Goal: Task Accomplishment & Management: Complete application form

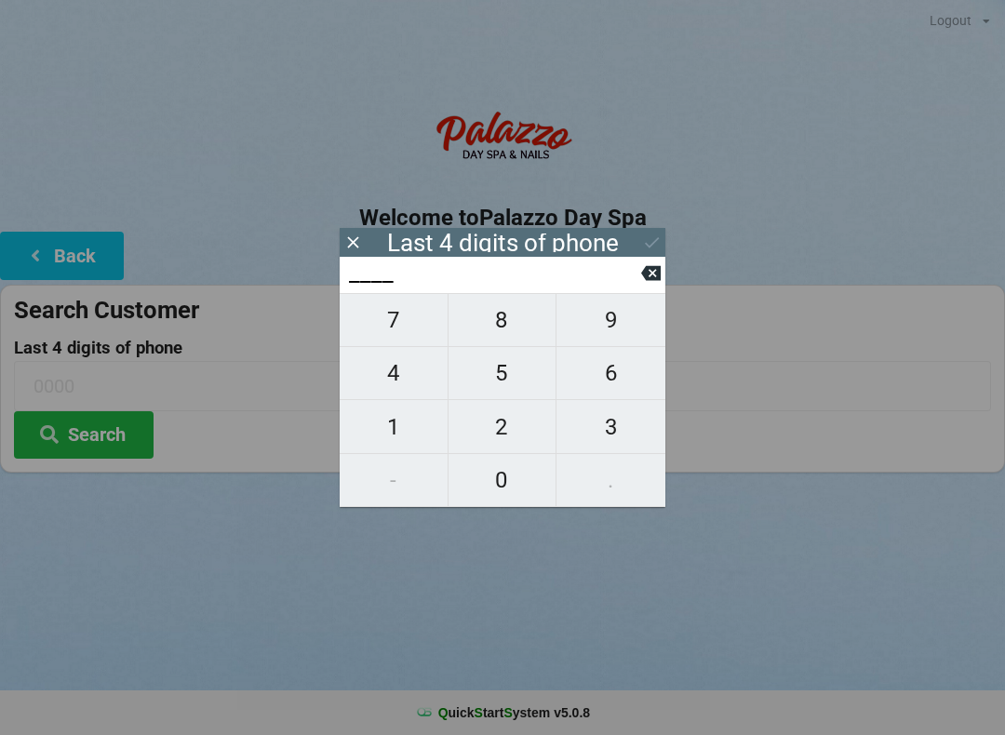
click at [510, 336] on span "8" at bounding box center [503, 320] width 108 height 39
type input "8___"
click at [509, 336] on span "8" at bounding box center [503, 320] width 108 height 39
type input "88__"
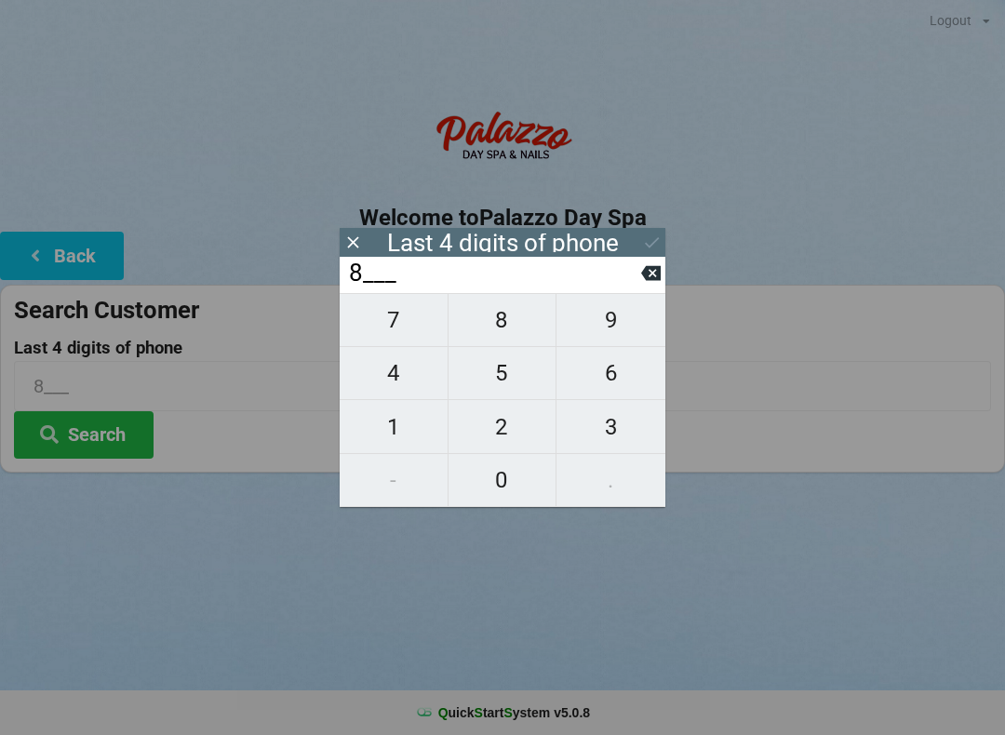
type input "88__"
click at [628, 421] on span "3" at bounding box center [611, 427] width 109 height 39
type input "883_"
click at [489, 324] on span "8" at bounding box center [503, 320] width 108 height 39
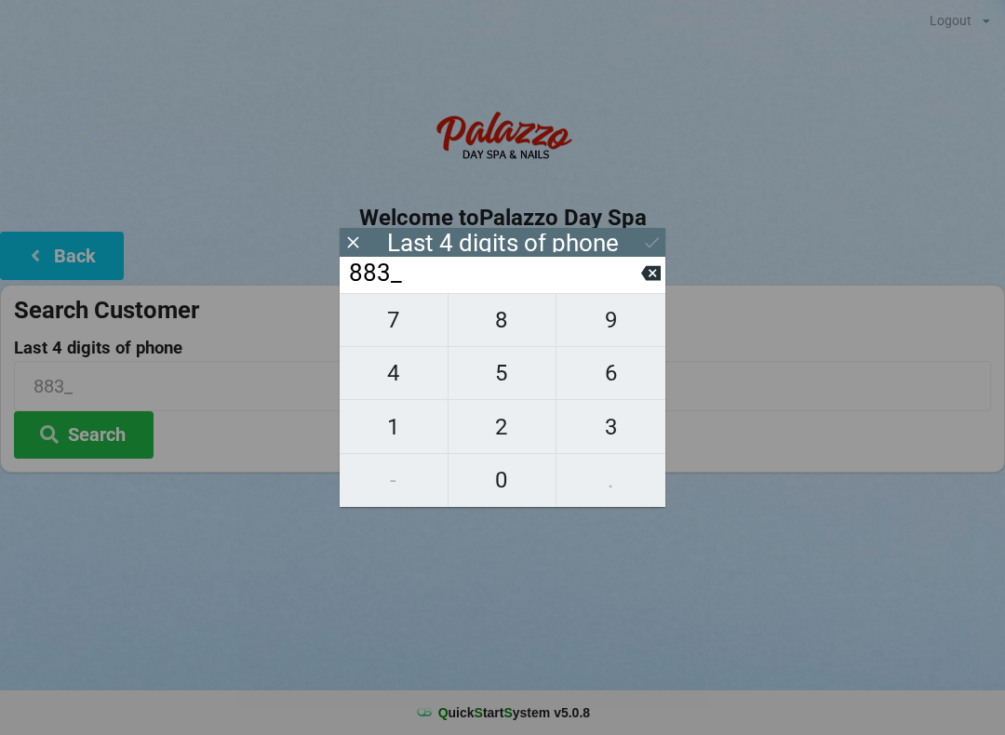
type input "8838"
click at [125, 455] on button "Search" at bounding box center [84, 434] width 140 height 47
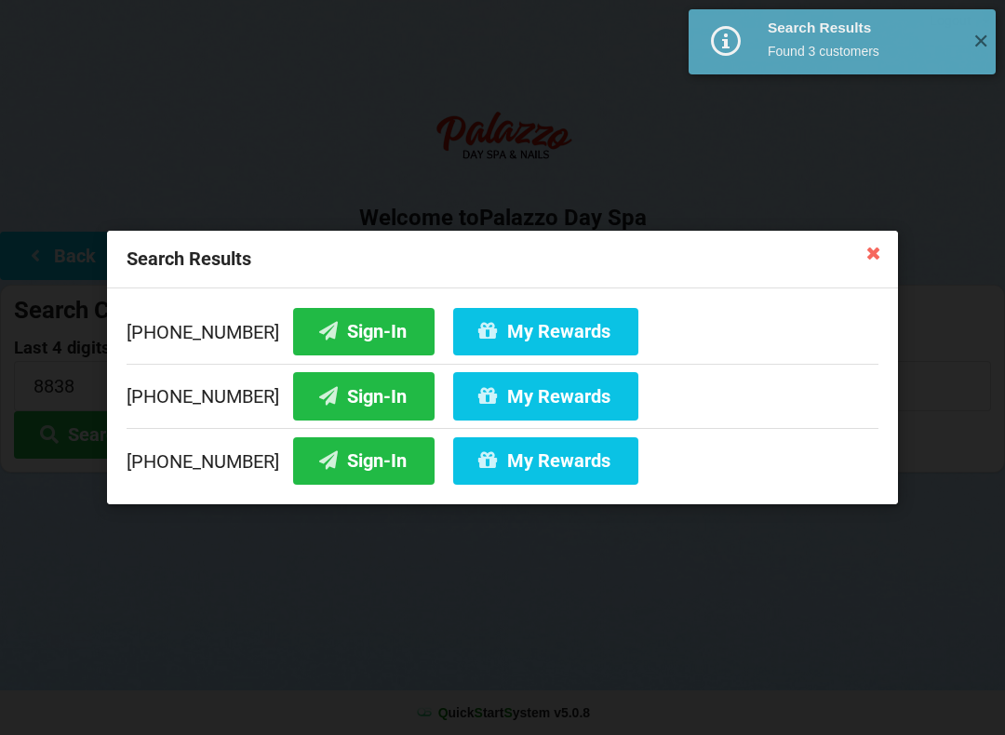
click at [344, 335] on button "Sign-In" at bounding box center [363, 331] width 141 height 47
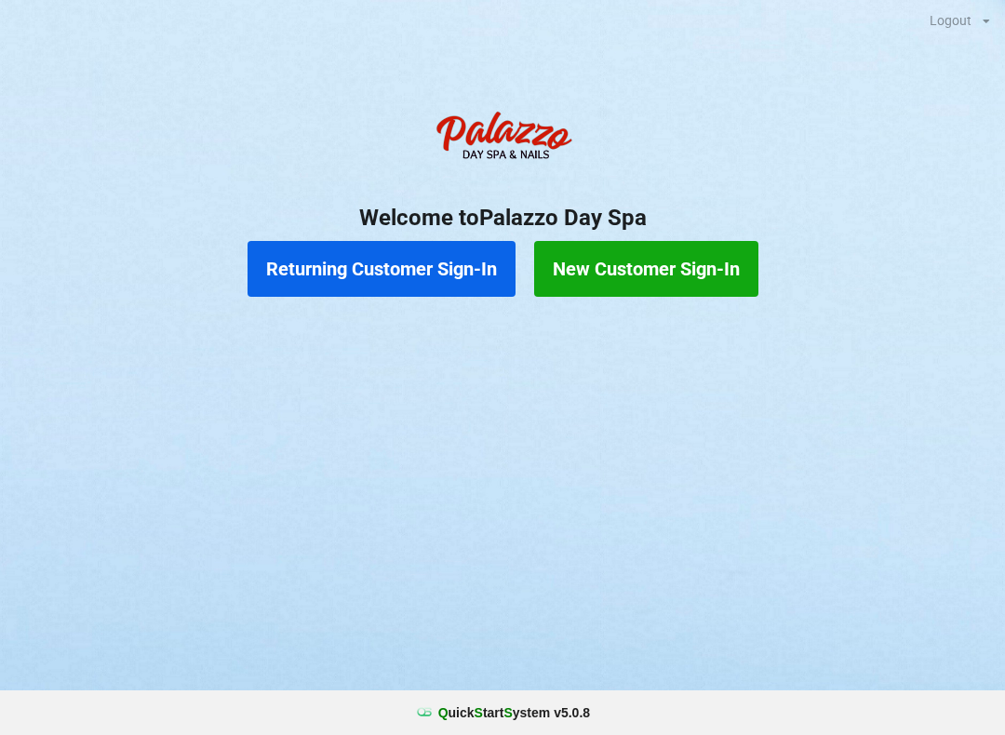
click at [384, 275] on button "Returning Customer Sign-In" at bounding box center [382, 269] width 268 height 56
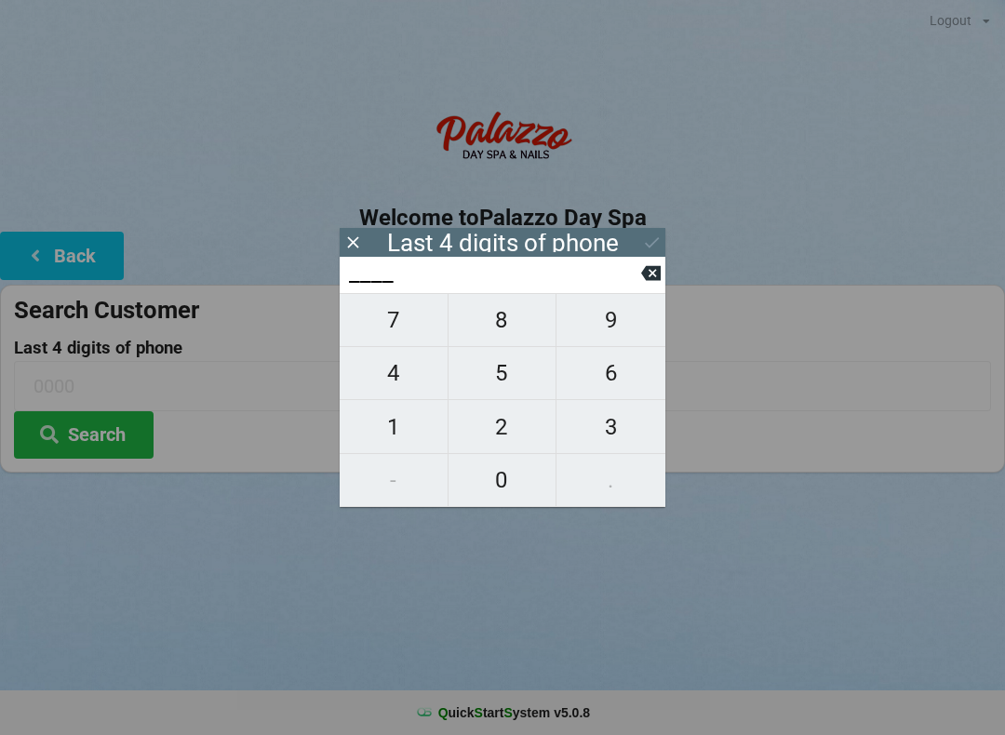
click at [505, 436] on span "2" at bounding box center [503, 427] width 108 height 39
type input "2___"
click at [512, 500] on span "0" at bounding box center [503, 480] width 108 height 39
type input "20__"
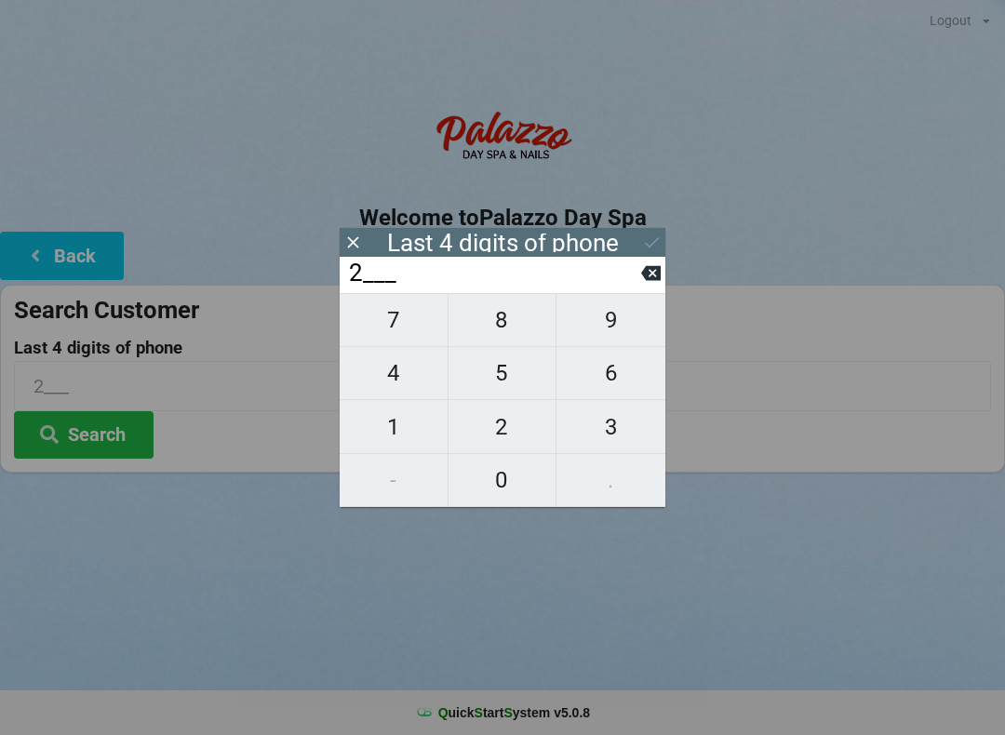
type input "20__"
click at [399, 436] on span "1" at bounding box center [394, 427] width 108 height 39
type input "201_"
click at [502, 389] on span "5" at bounding box center [503, 373] width 108 height 39
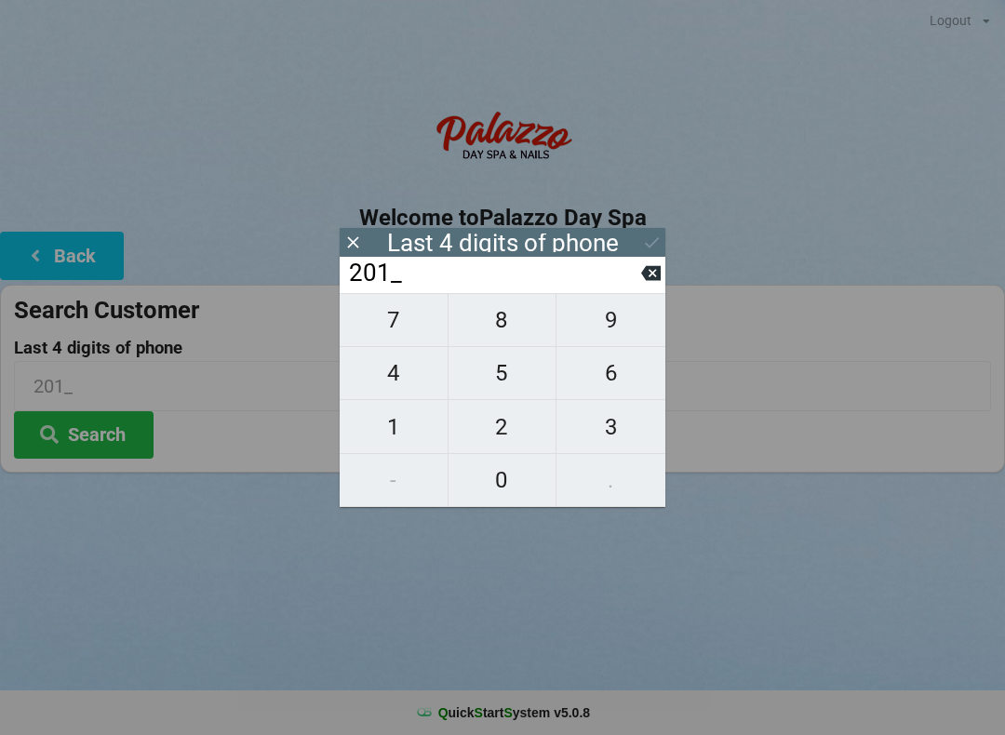
type input "2015"
click at [491, 336] on div "7 8 9 4 5 6 1 2 3 - 0 ." at bounding box center [503, 400] width 326 height 214
click at [648, 283] on icon at bounding box center [651, 273] width 20 height 20
click at [647, 286] on button at bounding box center [651, 273] width 20 height 25
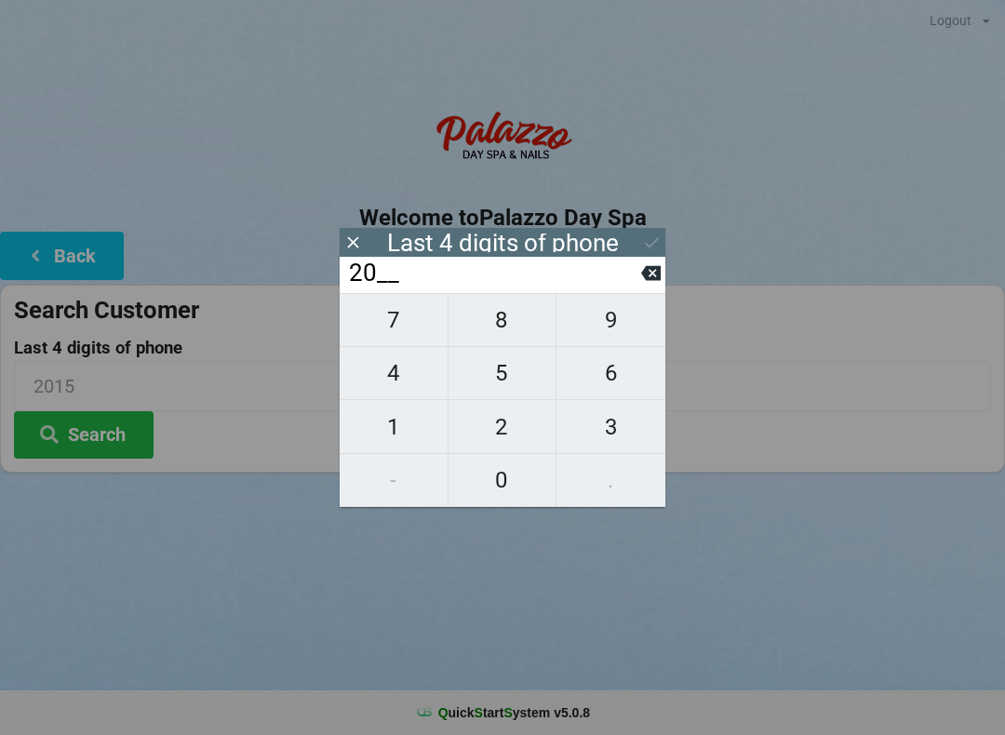
click at [638, 289] on input "20__" at bounding box center [494, 274] width 294 height 30
click at [648, 283] on icon at bounding box center [651, 273] width 20 height 20
click at [642, 283] on icon at bounding box center [651, 273] width 20 height 20
click at [503, 382] on span "5" at bounding box center [503, 373] width 108 height 39
type input "5___"
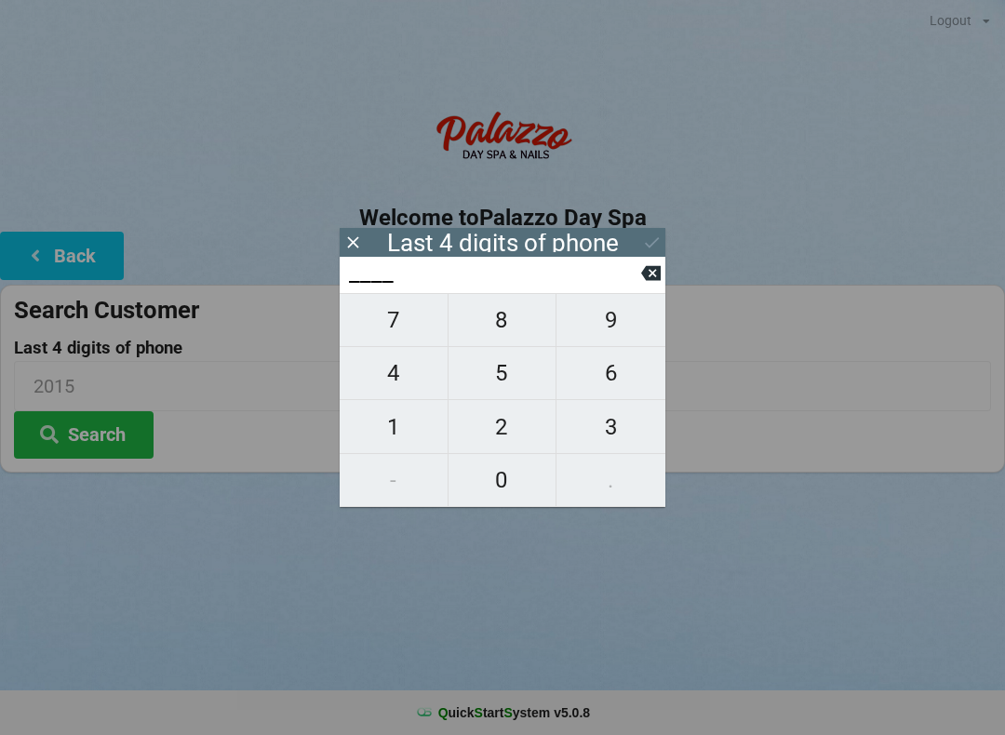
type input "5___"
click at [500, 389] on span "5" at bounding box center [503, 373] width 108 height 39
type input "55__"
click at [499, 336] on span "8" at bounding box center [503, 320] width 108 height 39
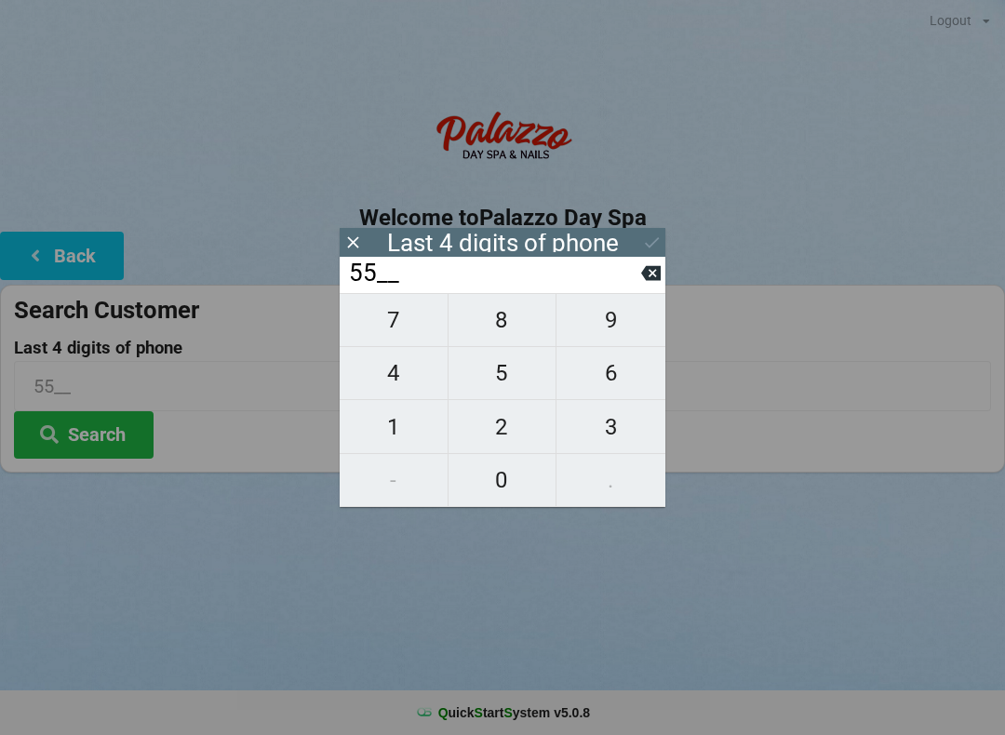
type input "558_"
click at [605, 382] on span "6" at bounding box center [611, 373] width 109 height 39
type input "5586"
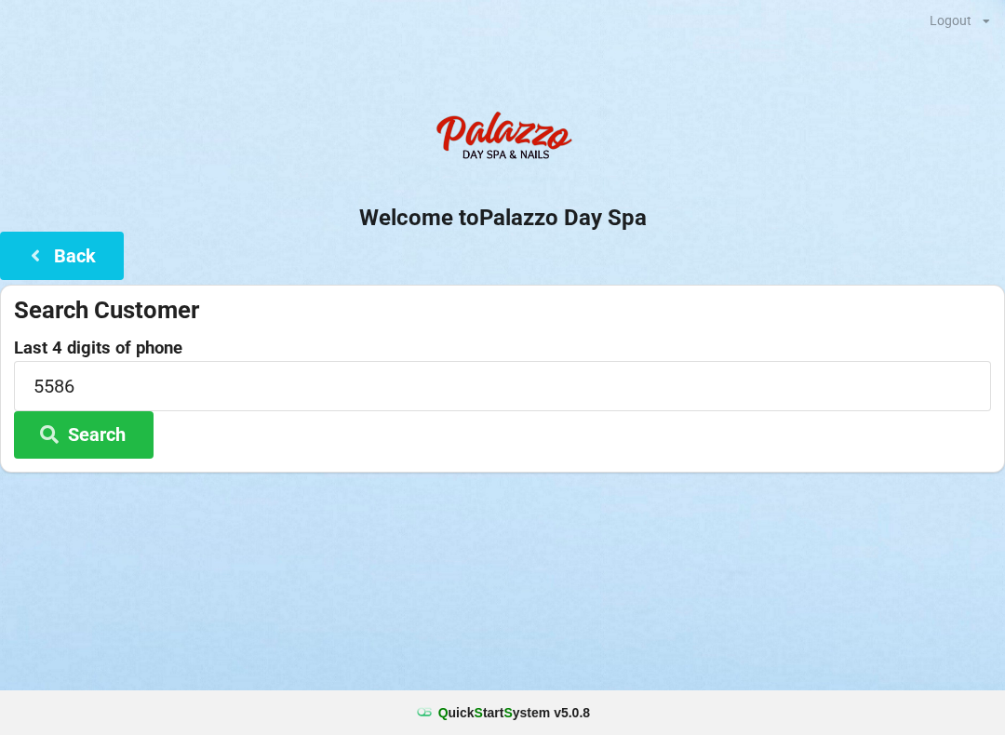
click at [689, 663] on div "Logout Logout Sign-In Welcome to Palazzo Day Spa Back Search Customer Last 4 di…" at bounding box center [502, 367] width 1005 height 735
click at [109, 437] on button "Search" at bounding box center [84, 434] width 140 height 47
click at [45, 261] on icon at bounding box center [35, 255] width 22 height 16
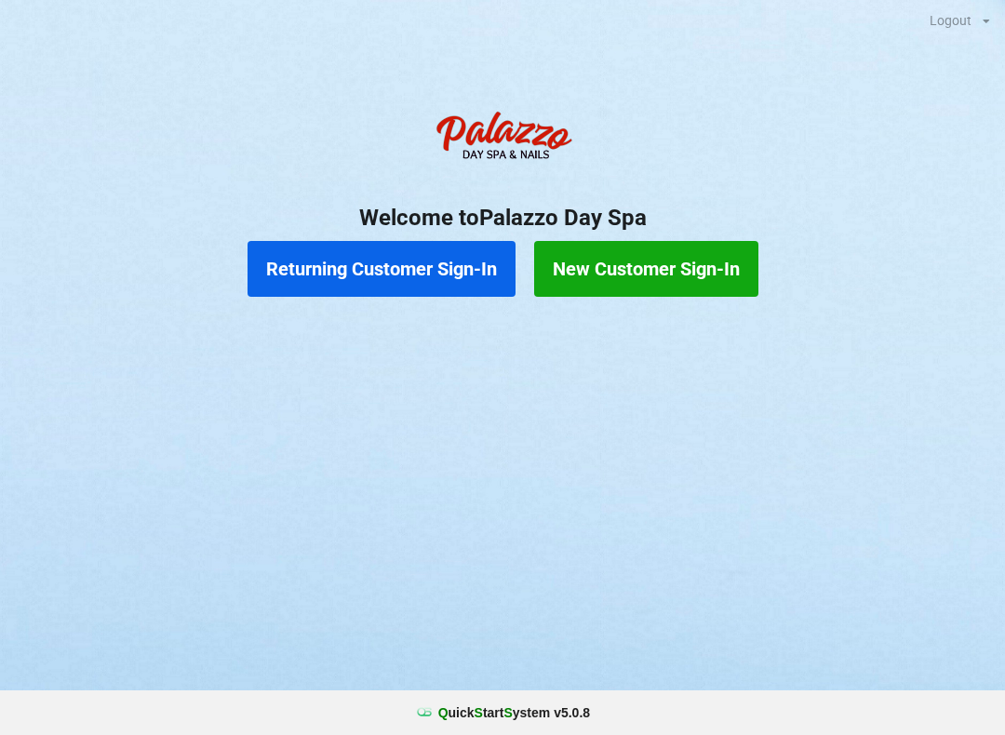
click at [657, 267] on button "New Customer Sign-In" at bounding box center [646, 269] width 224 height 56
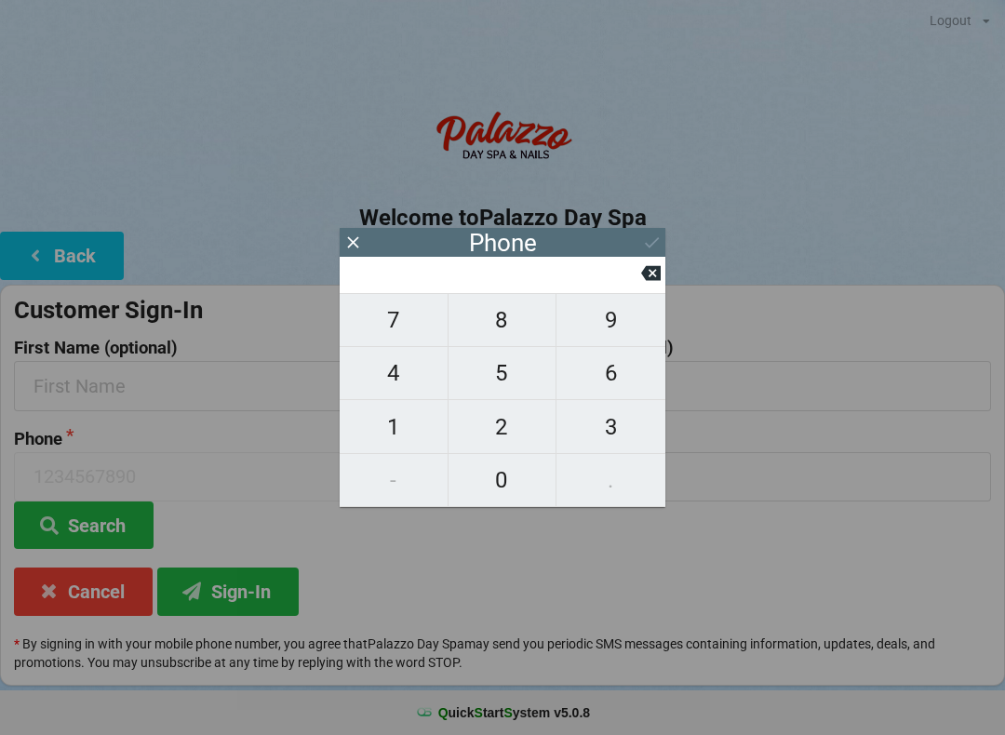
click at [503, 425] on span "2" at bounding box center [503, 427] width 108 height 39
type input "2"
click at [499, 479] on span "0" at bounding box center [503, 480] width 108 height 39
type input "20"
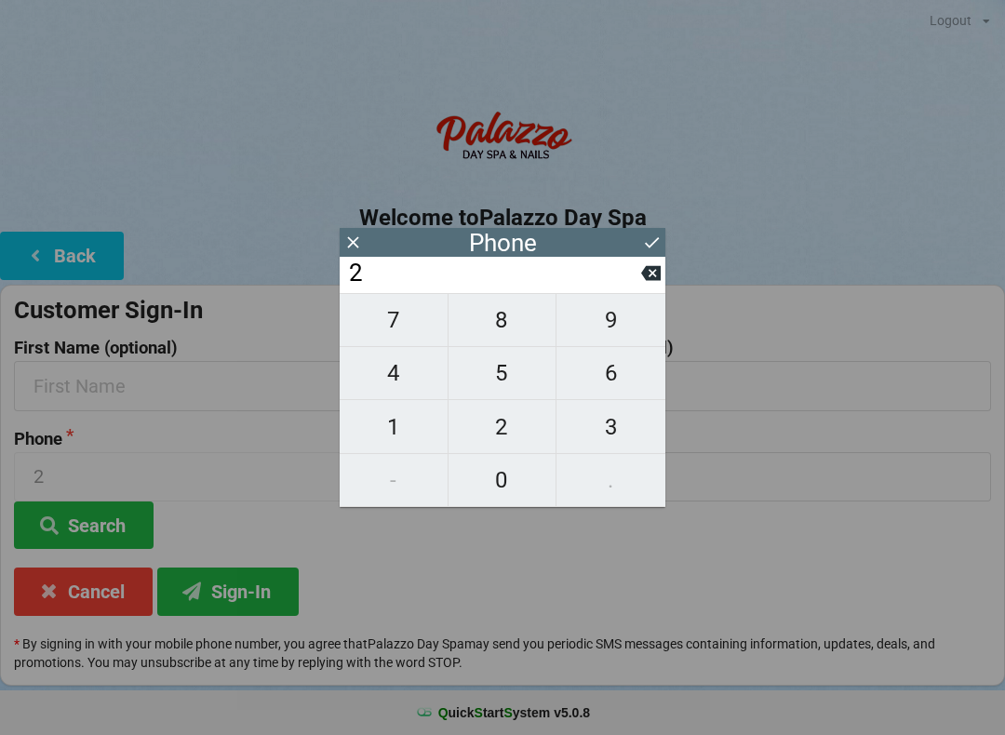
type input "20"
click at [399, 435] on span "1" at bounding box center [394, 427] width 108 height 39
type input "201"
click at [508, 376] on span "5" at bounding box center [503, 373] width 108 height 39
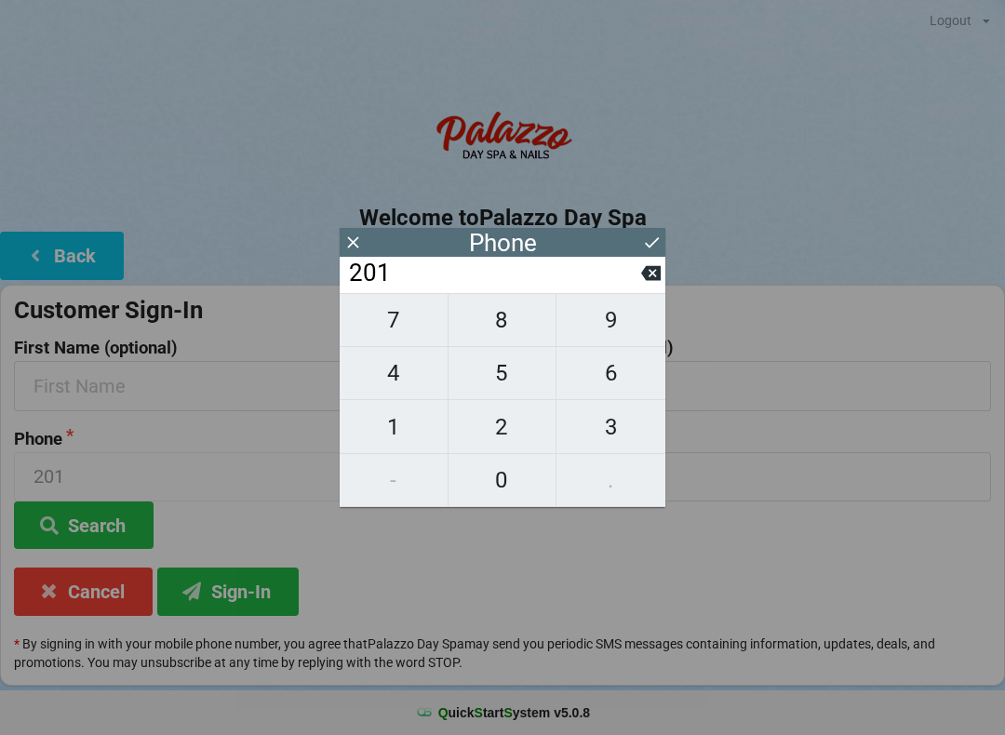
type input "2015"
click at [490, 334] on span "8" at bounding box center [503, 320] width 108 height 39
type input "20158"
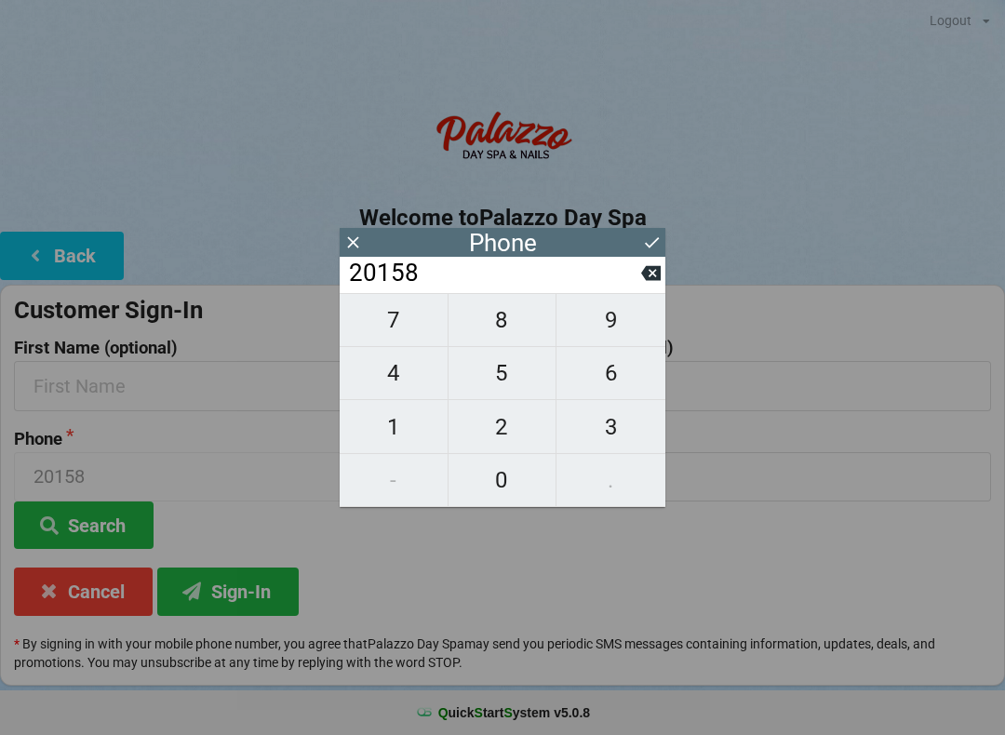
click at [602, 330] on span "9" at bounding box center [611, 320] width 109 height 39
type input "201589"
click at [415, 375] on span "4" at bounding box center [394, 373] width 108 height 39
type input "2015894"
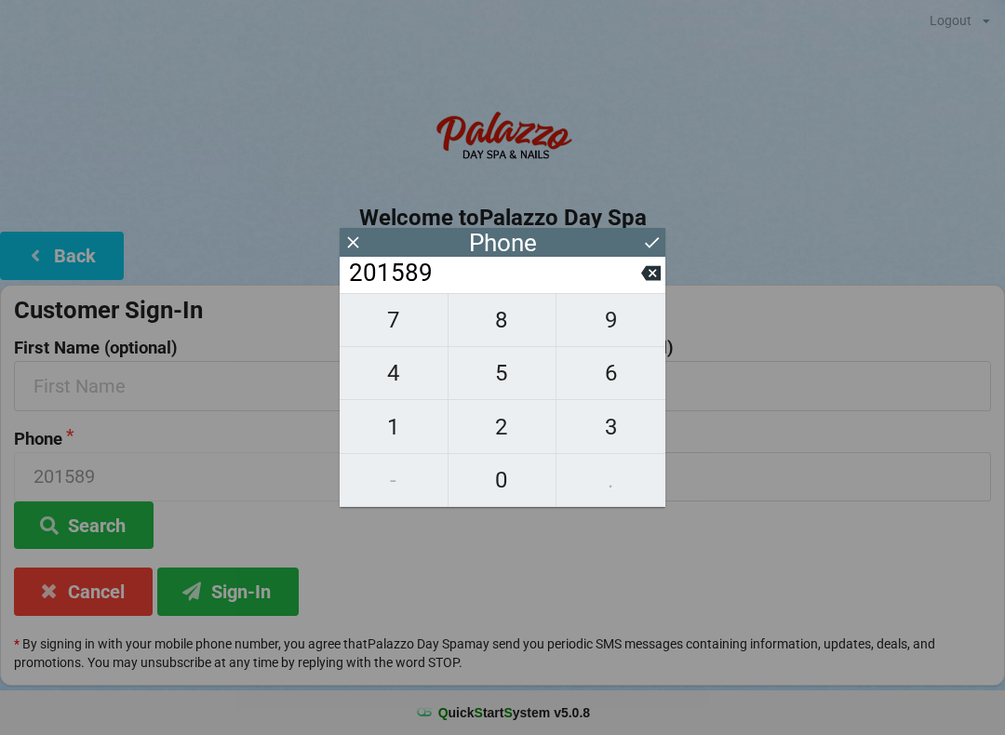
type input "2015894"
click at [410, 386] on span "4" at bounding box center [394, 373] width 108 height 39
type input "20158944"
click at [504, 329] on span "8" at bounding box center [503, 320] width 108 height 39
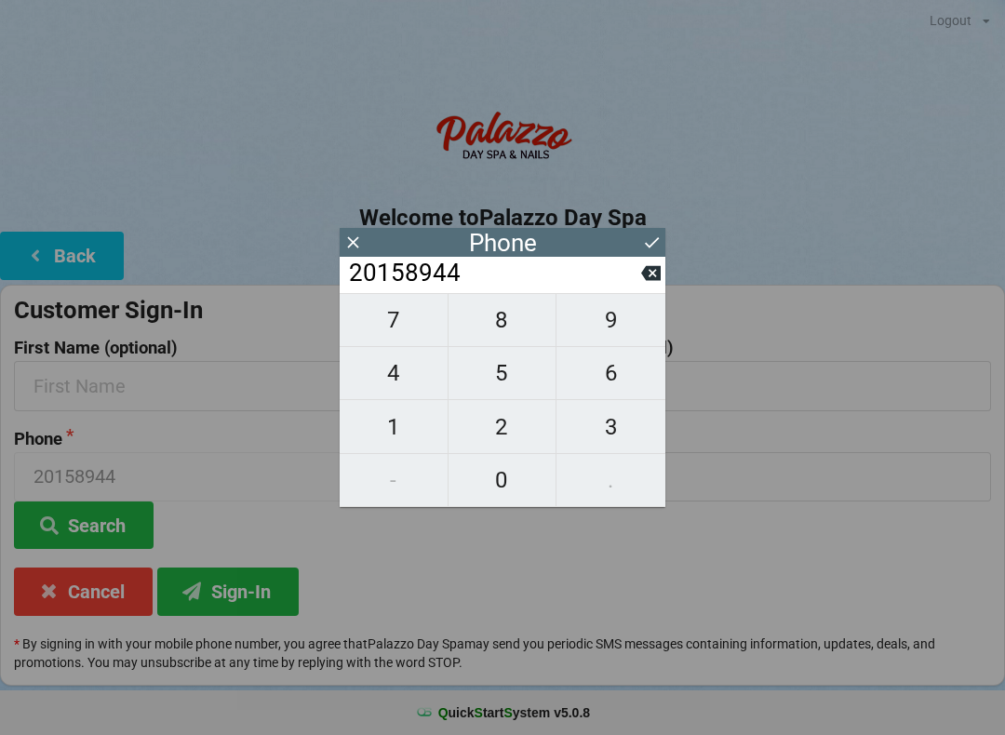
type input "201589448"
click at [609, 385] on span "6" at bounding box center [611, 373] width 109 height 39
type input "2015894486"
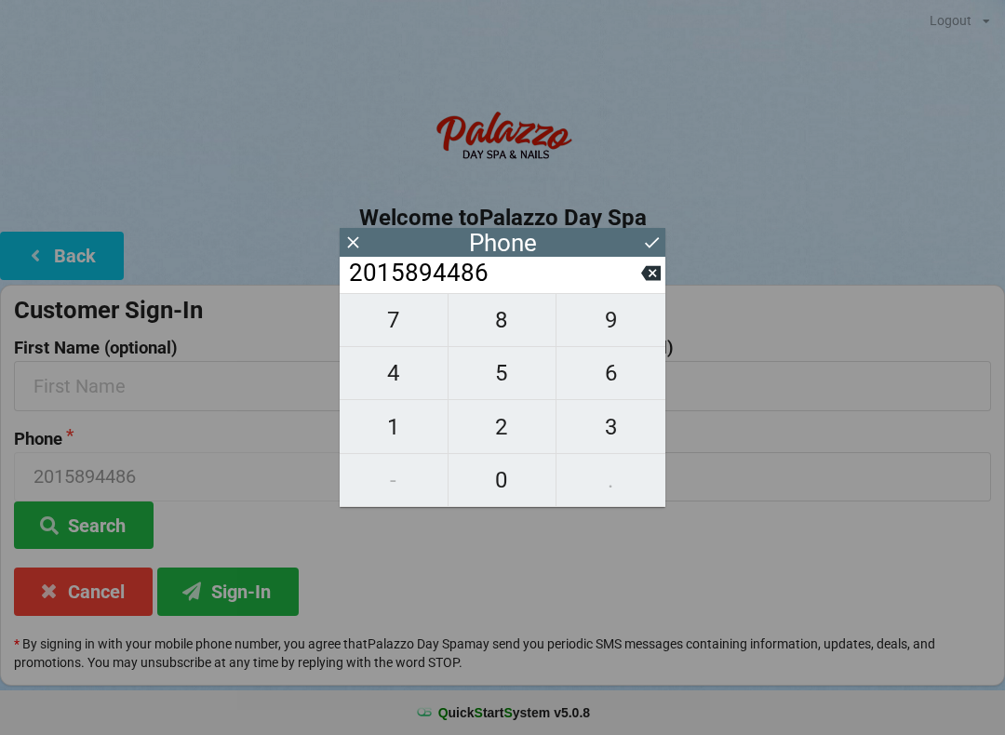
click at [850, 212] on h2 "Welcome to [GEOGRAPHIC_DATA]" at bounding box center [502, 218] width 1005 height 29
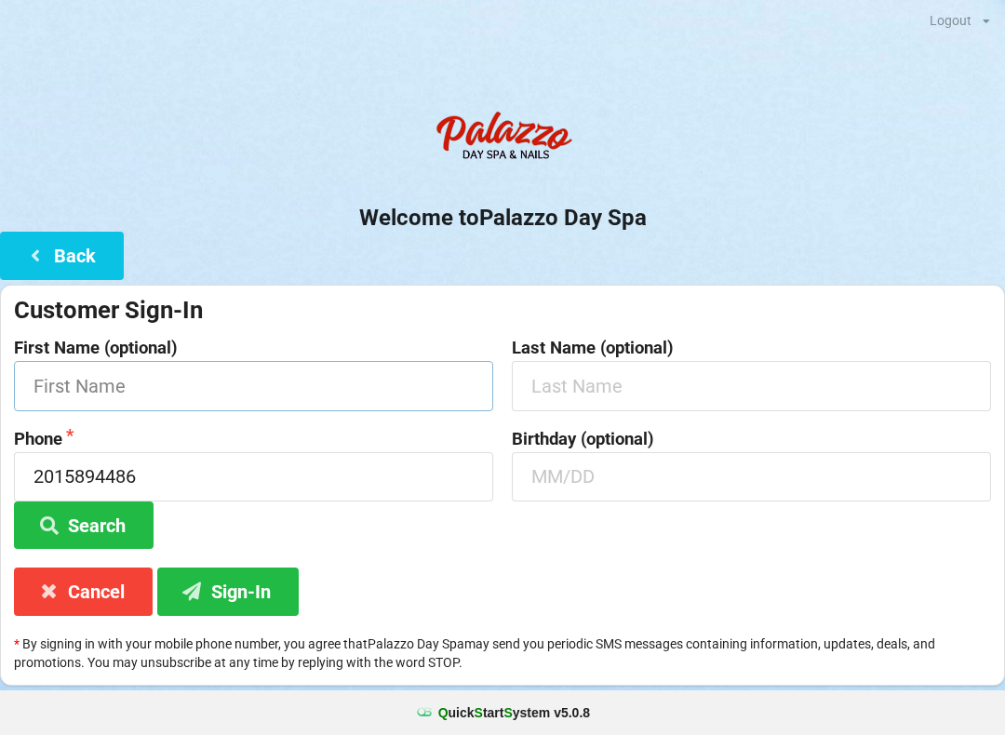
click at [248, 384] on input "text" at bounding box center [253, 385] width 479 height 49
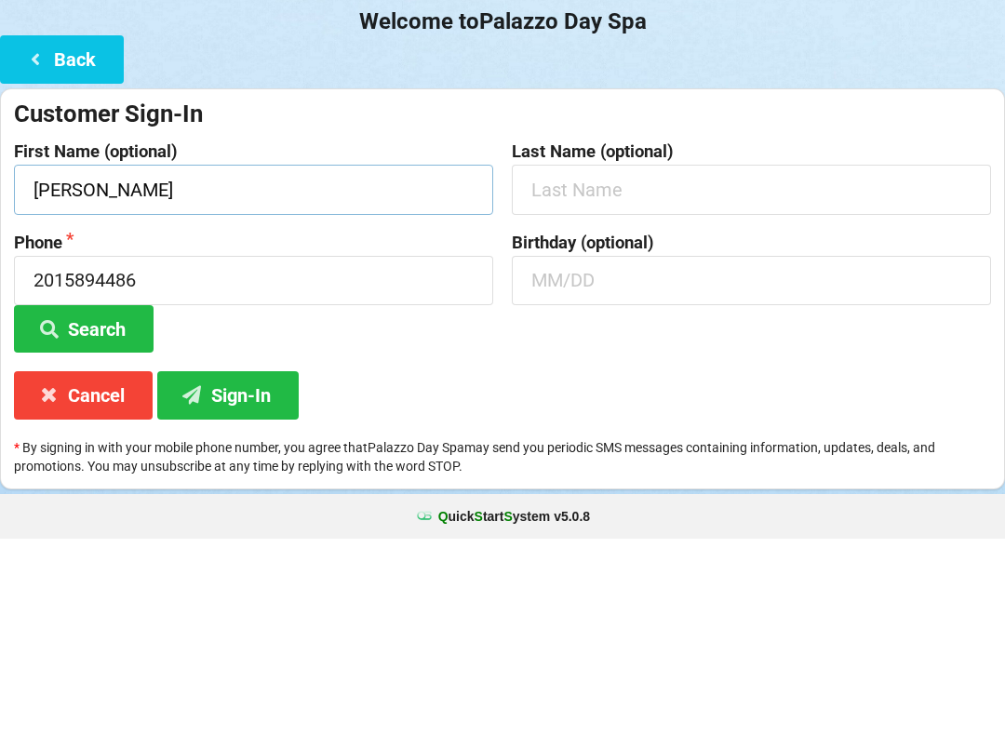
type input "[PERSON_NAME]"
click at [102, 502] on button "Search" at bounding box center [84, 525] width 140 height 47
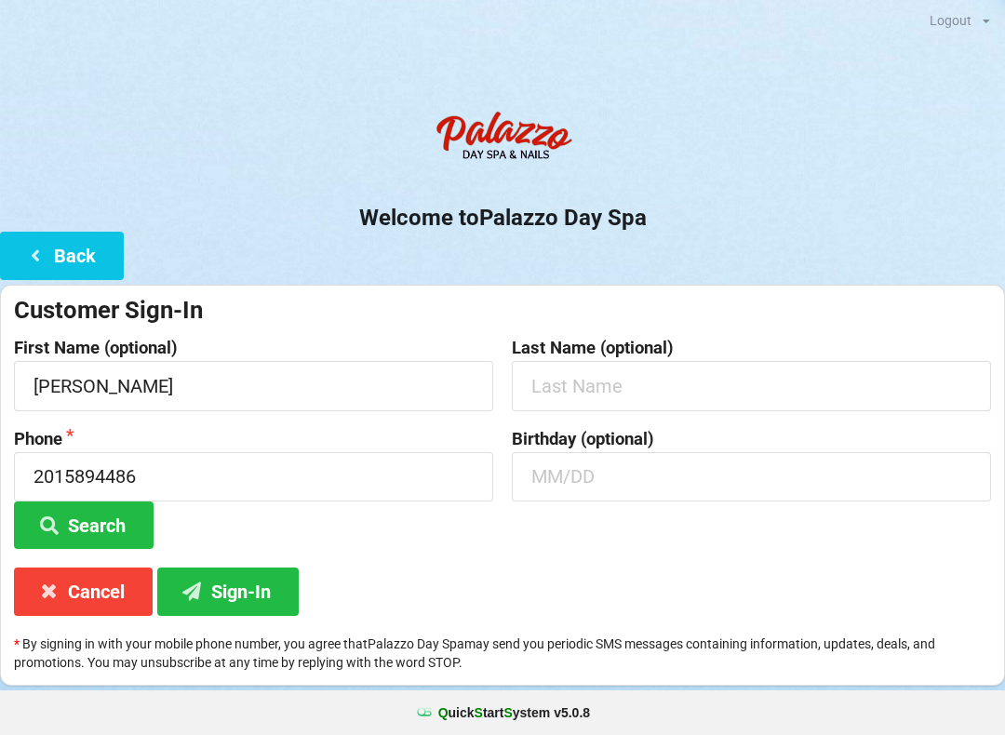
click at [260, 596] on button "Sign-In" at bounding box center [227, 591] width 141 height 47
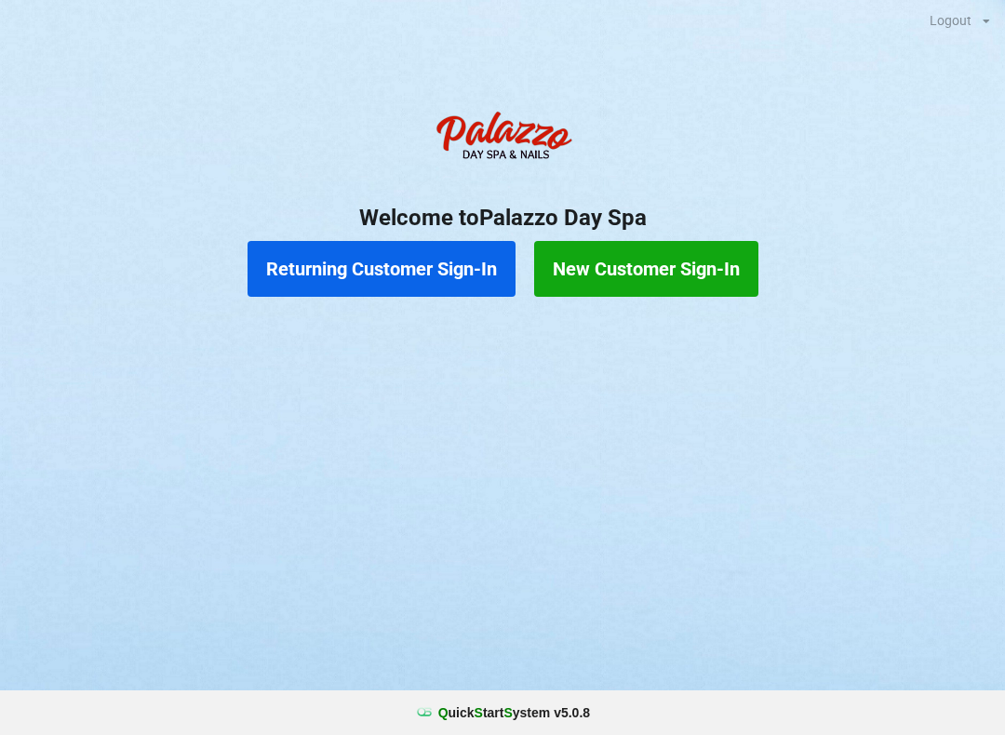
click at [414, 271] on button "Returning Customer Sign-In" at bounding box center [382, 269] width 268 height 56
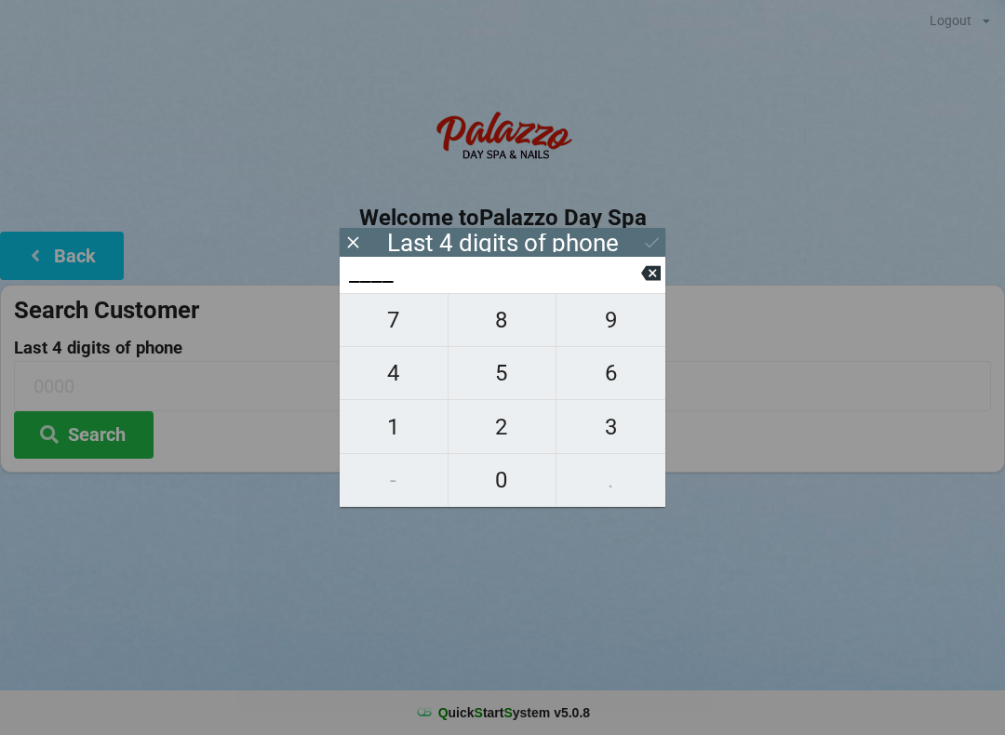
click at [495, 374] on span "5" at bounding box center [503, 373] width 108 height 39
type input "5___"
click at [619, 333] on span "9" at bounding box center [611, 320] width 109 height 39
type input "59__"
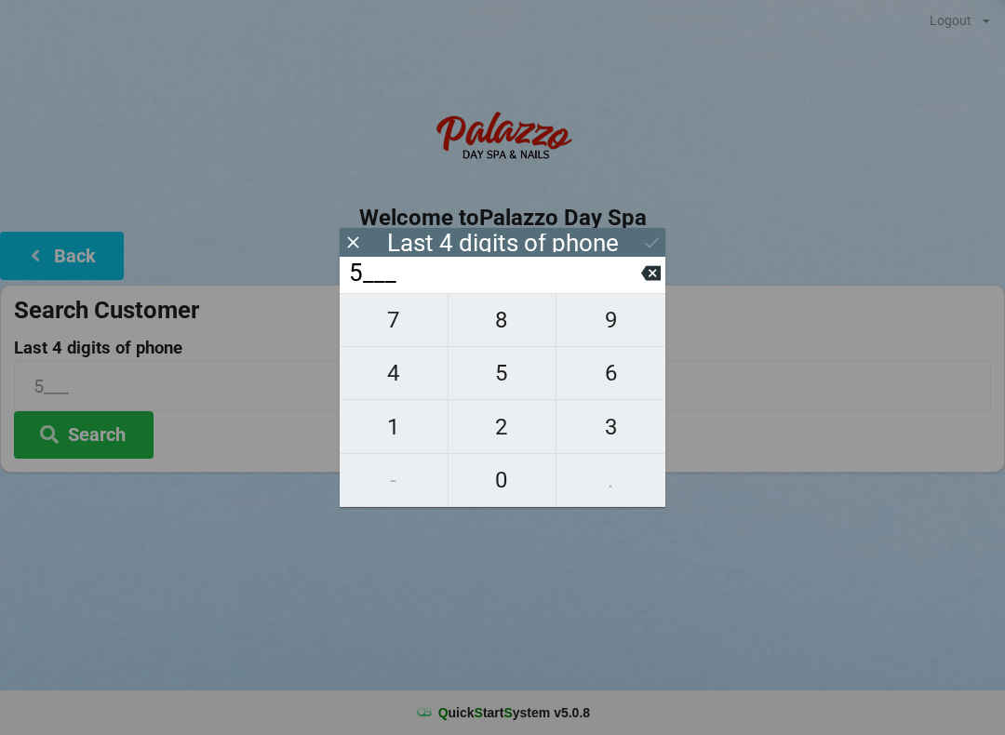
type input "59__"
click at [520, 324] on span "8" at bounding box center [503, 320] width 108 height 39
type input "598_"
click at [488, 383] on span "5" at bounding box center [503, 373] width 108 height 39
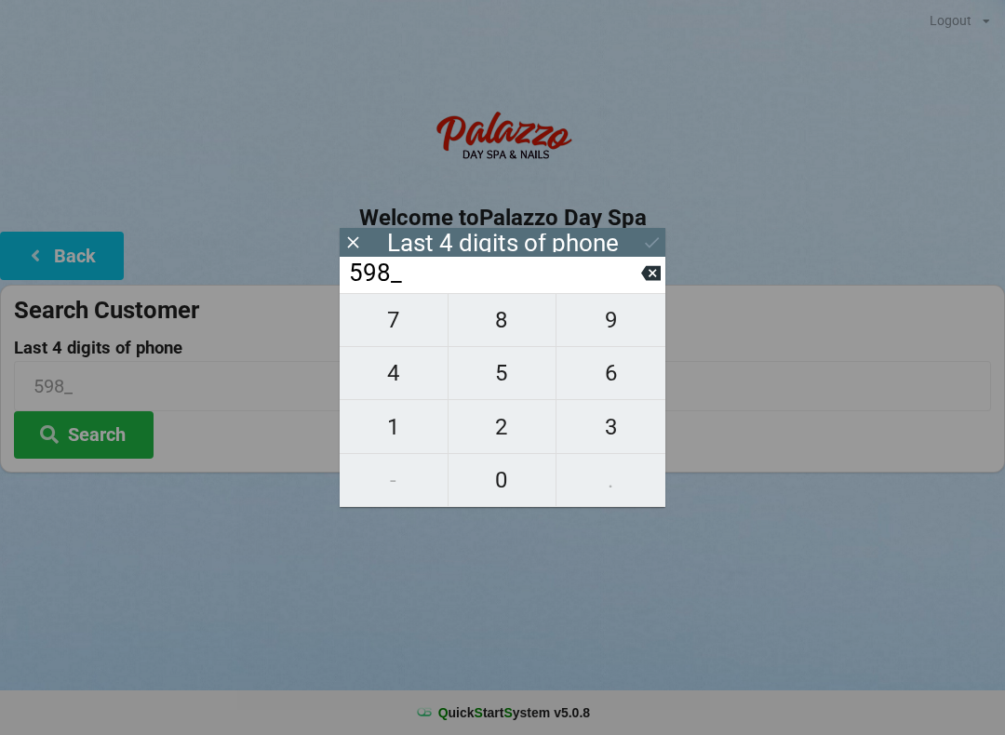
type input "5985"
click at [653, 247] on icon at bounding box center [652, 243] width 20 height 20
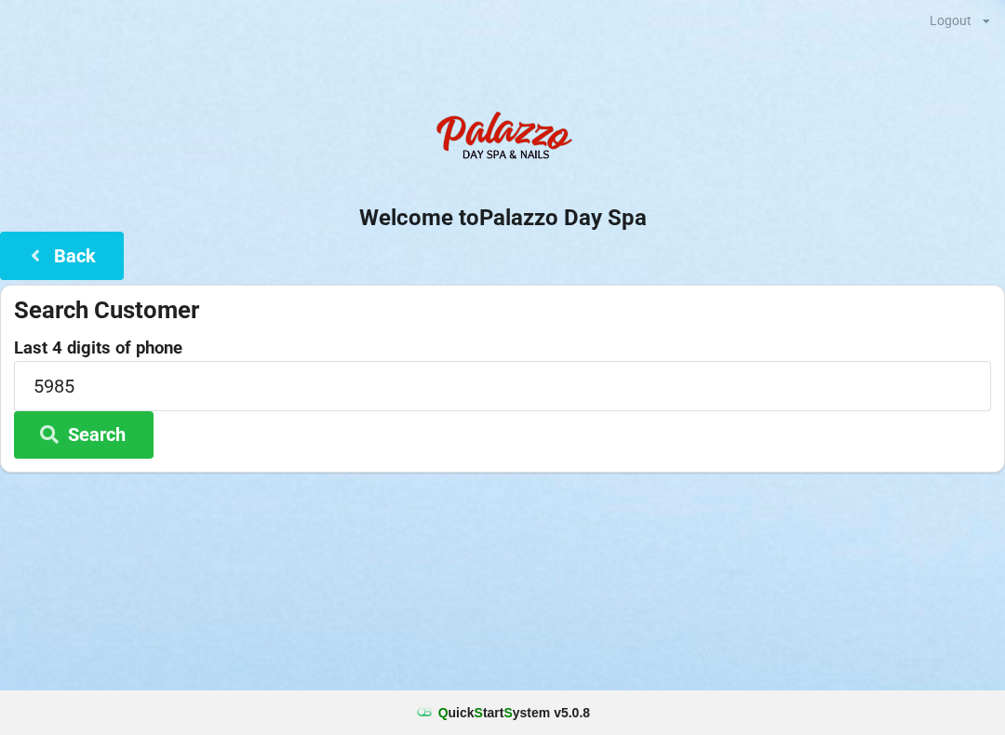
click at [113, 442] on button "Search" at bounding box center [84, 434] width 140 height 47
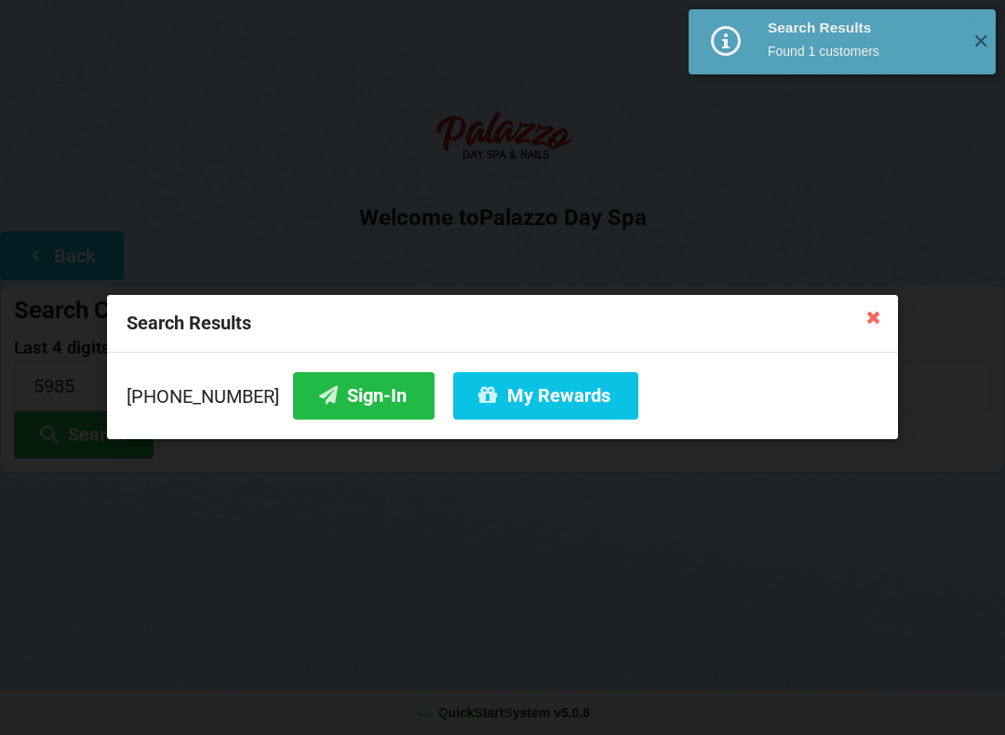
click at [320, 407] on button "Sign-In" at bounding box center [363, 395] width 141 height 47
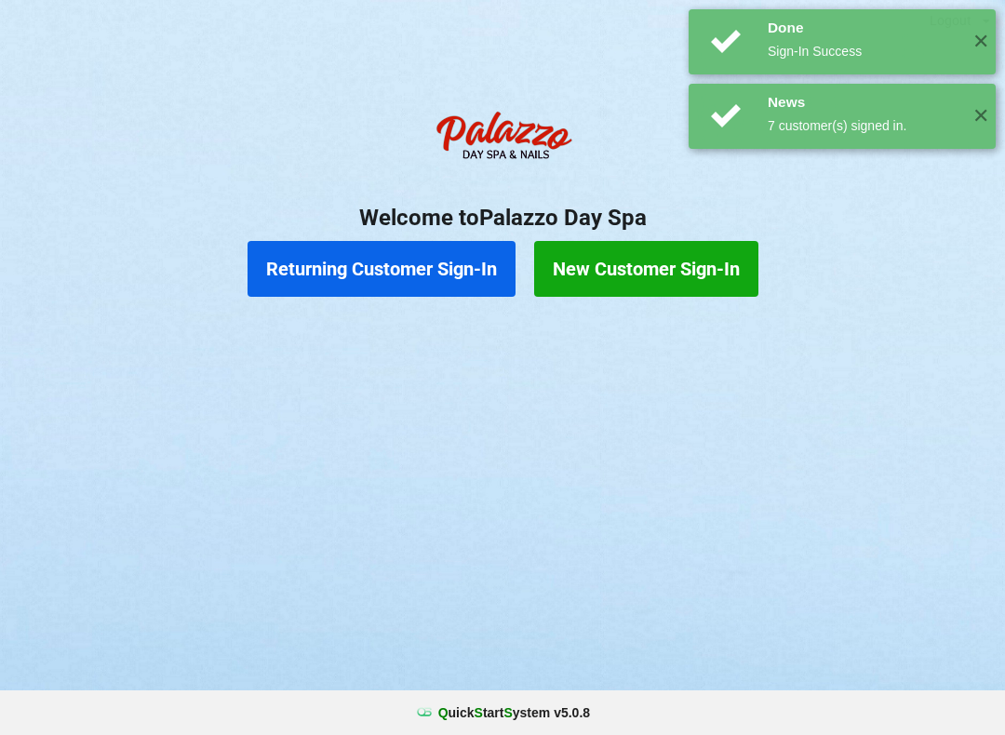
click at [432, 264] on button "Returning Customer Sign-In" at bounding box center [382, 269] width 268 height 56
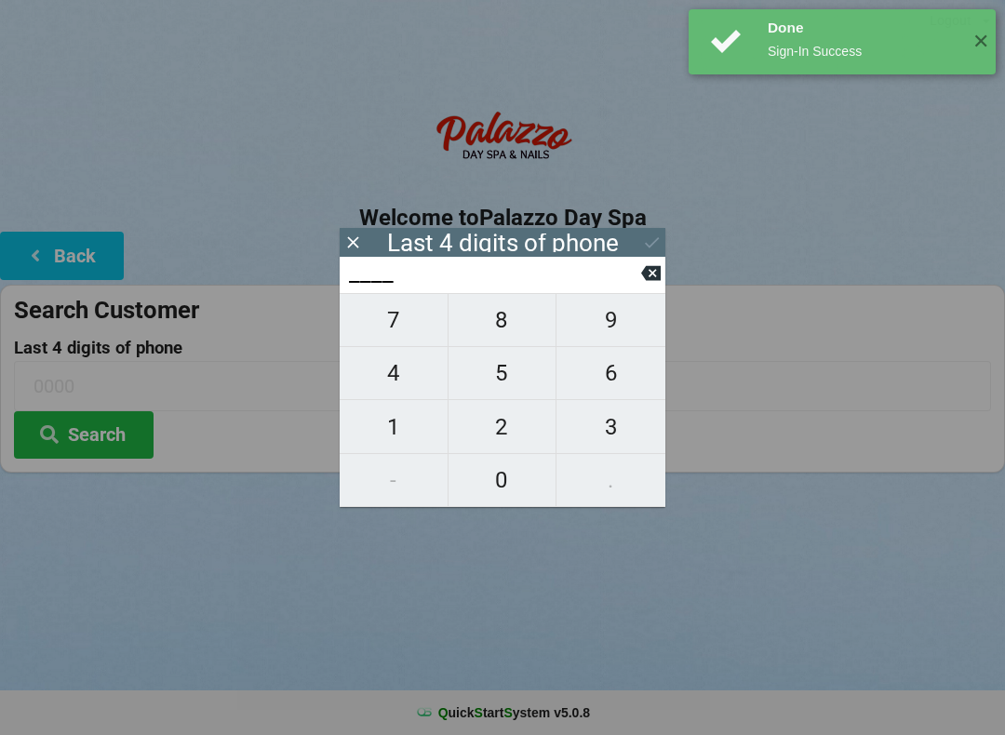
click at [499, 382] on span "5" at bounding box center [503, 373] width 108 height 39
type input "5___"
click at [608, 340] on span "9" at bounding box center [611, 320] width 109 height 39
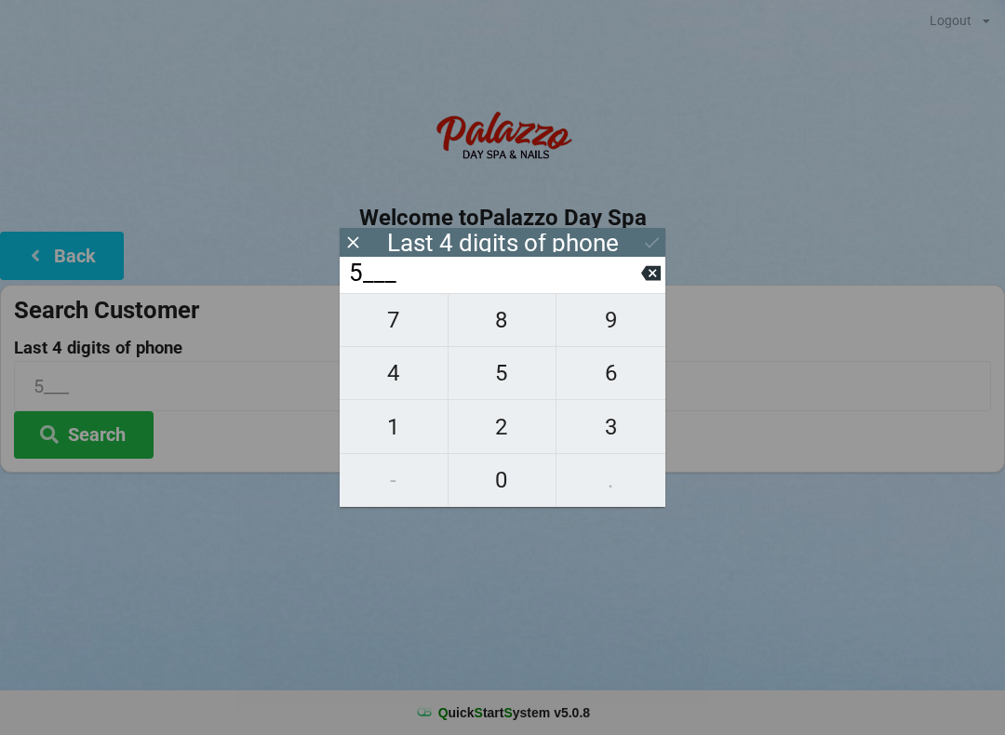
type input "59__"
click at [505, 338] on span "8" at bounding box center [503, 320] width 108 height 39
type input "598_"
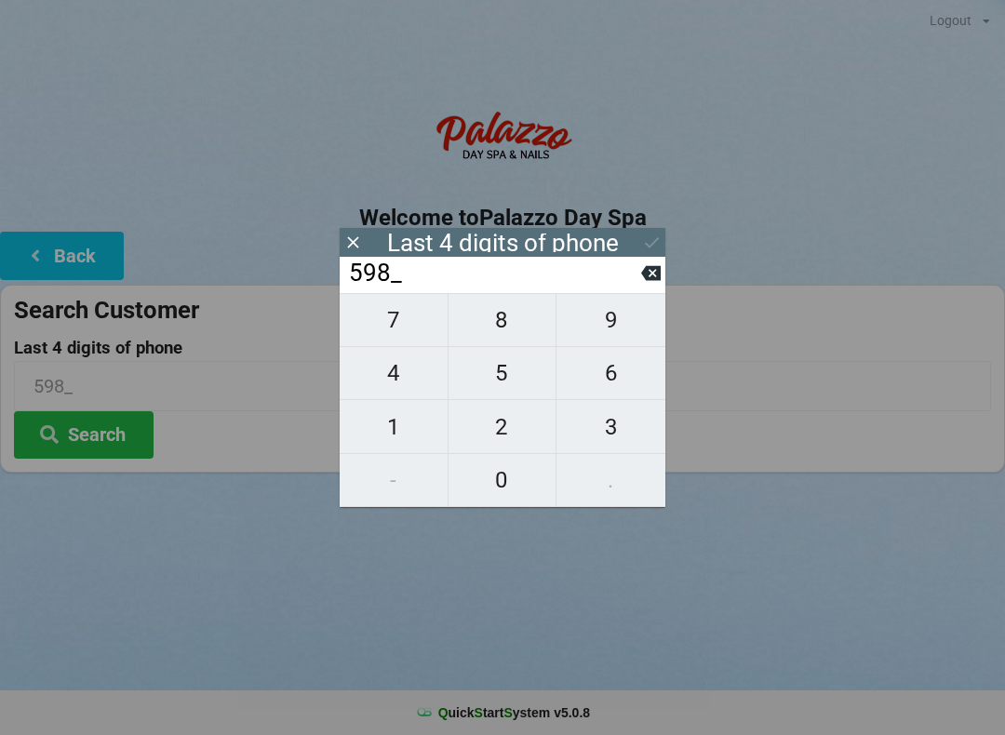
click at [508, 378] on span "5" at bounding box center [503, 373] width 108 height 39
type input "5985"
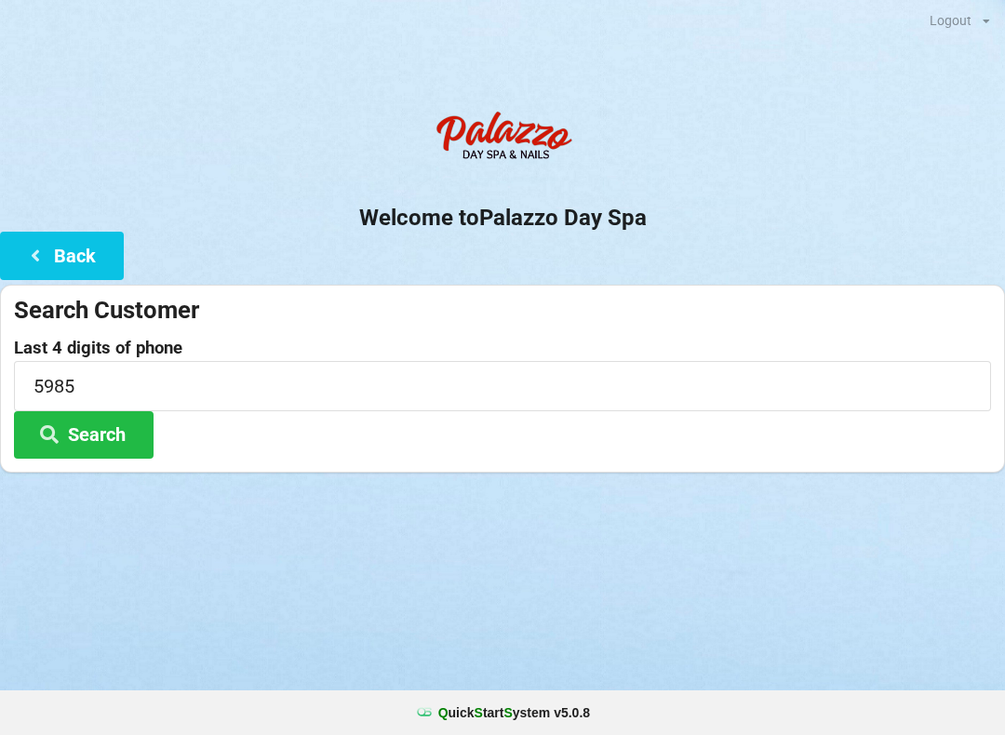
click at [666, 237] on div "Welcome to Palazzo Day Spa Back Search Customer Last 4 digits of phone 5985 Sea…" at bounding box center [502, 286] width 1005 height 371
click at [96, 424] on button "Search" at bounding box center [84, 434] width 140 height 47
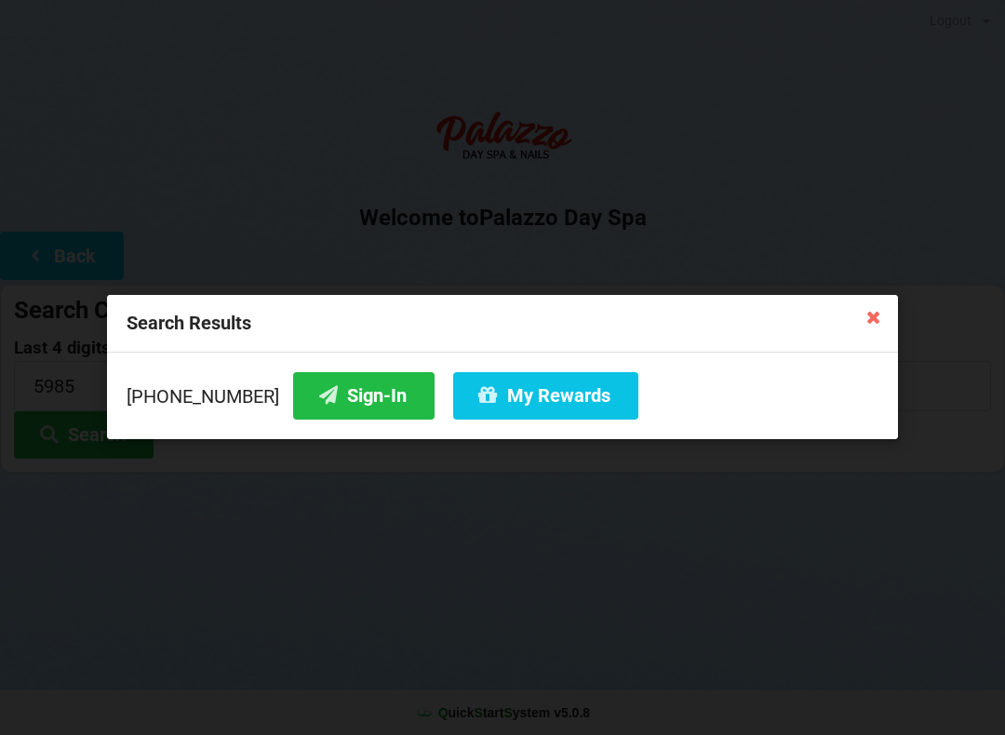
click at [532, 402] on button "My Rewards" at bounding box center [545, 395] width 185 height 47
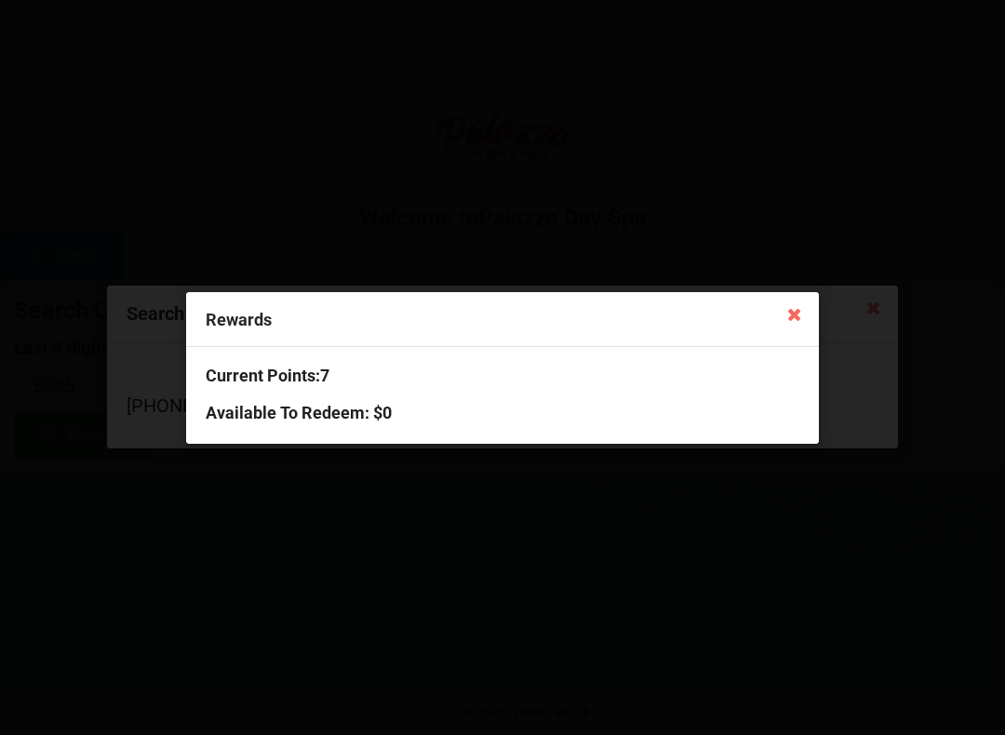
click at [791, 316] on icon at bounding box center [795, 314] width 30 height 30
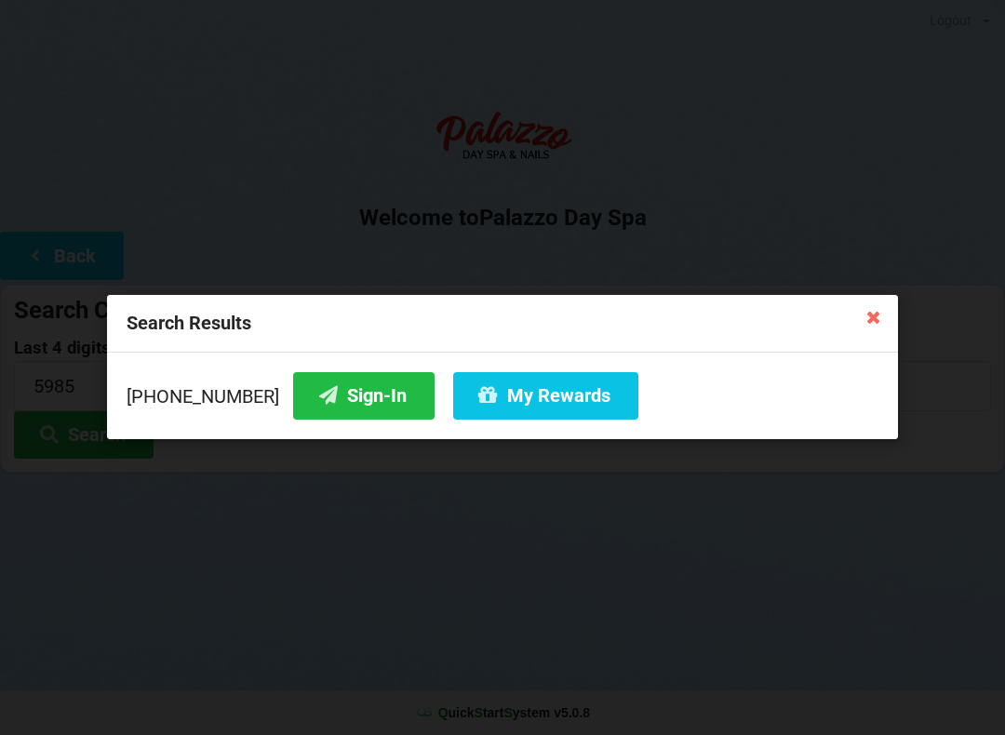
click at [325, 399] on button "Sign-In" at bounding box center [363, 395] width 141 height 47
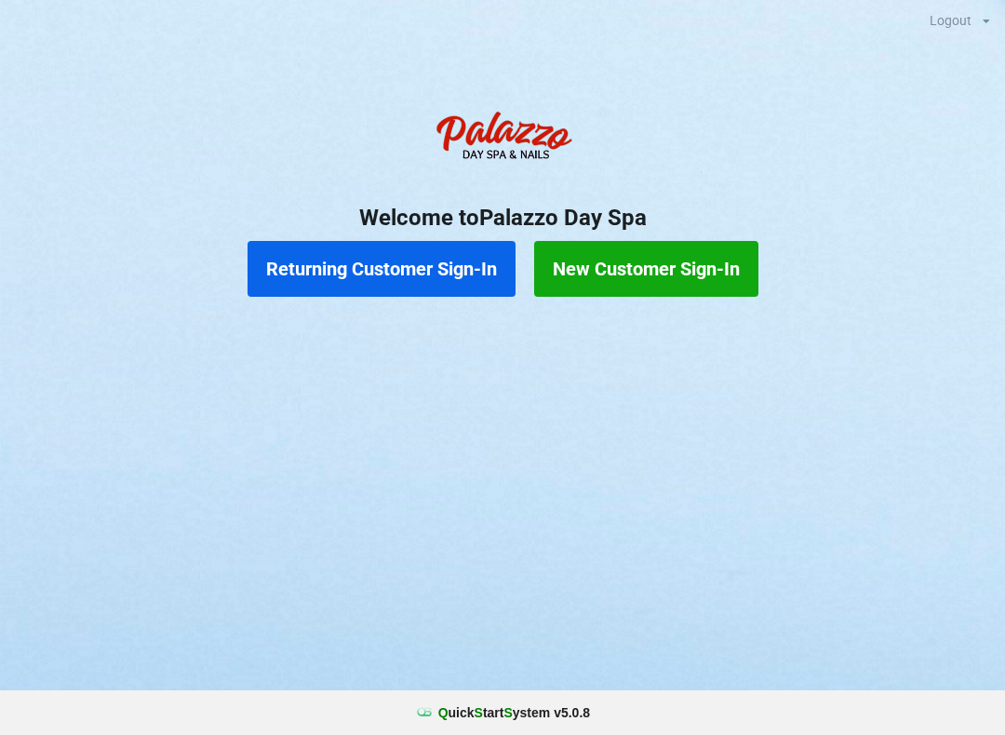
click at [410, 268] on button "Returning Customer Sign-In" at bounding box center [382, 269] width 268 height 56
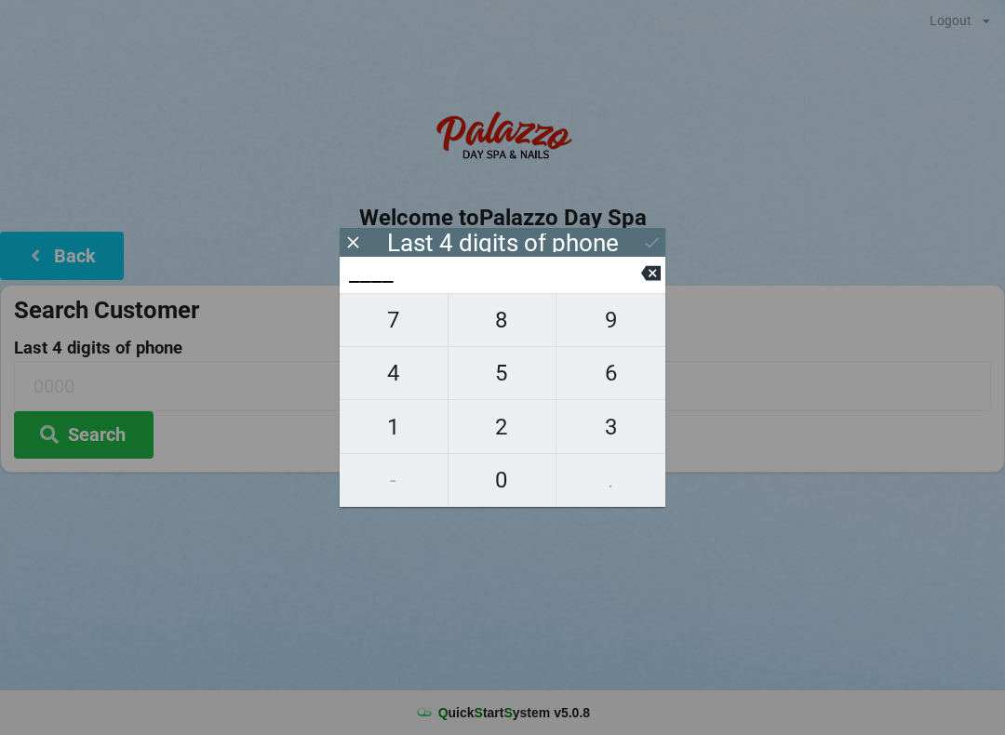
click at [399, 317] on span "7" at bounding box center [394, 320] width 108 height 39
type input "7___"
click at [408, 314] on span "7" at bounding box center [394, 320] width 108 height 39
type input "77__"
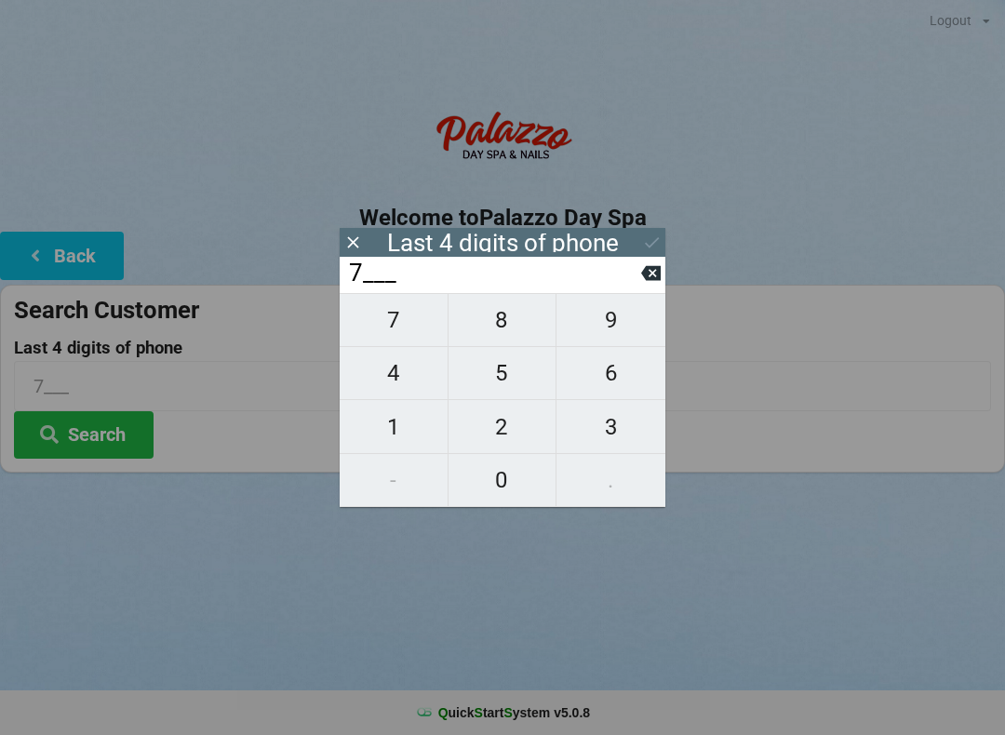
type input "77__"
click at [522, 426] on span "2" at bounding box center [503, 427] width 108 height 39
type input "772_"
click at [514, 379] on span "5" at bounding box center [503, 373] width 108 height 39
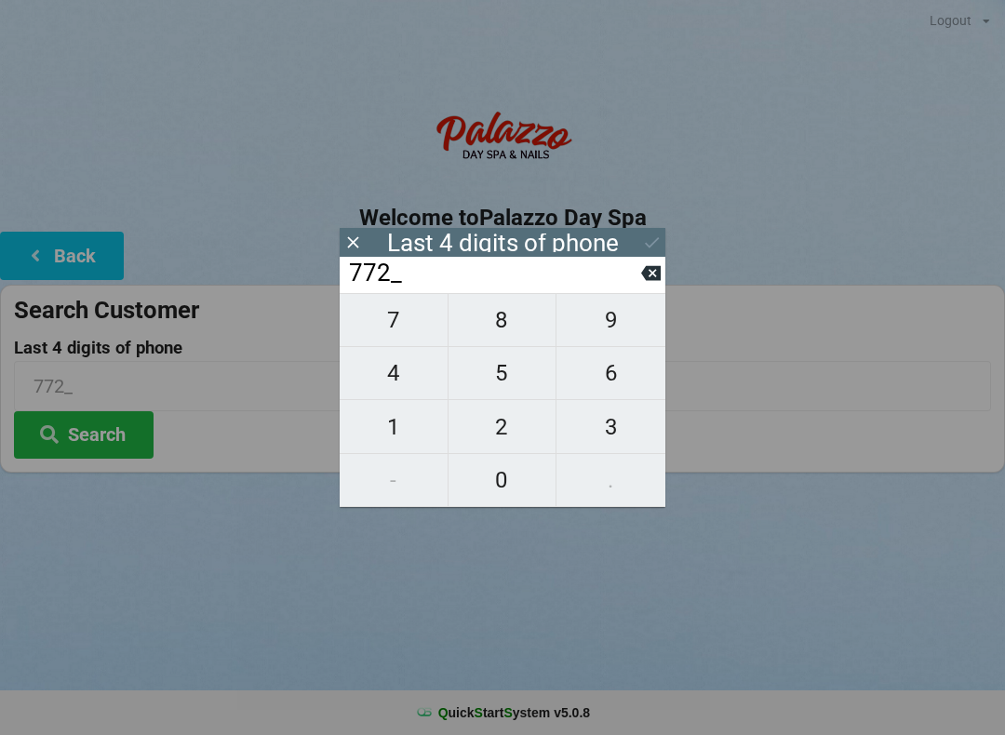
type input "7725"
click at [513, 373] on div "7 8 9 4 5 6 1 2 3 - 0 ." at bounding box center [503, 400] width 326 height 214
click at [645, 277] on icon at bounding box center [651, 273] width 20 height 15
click at [511, 378] on span "5" at bounding box center [503, 373] width 108 height 39
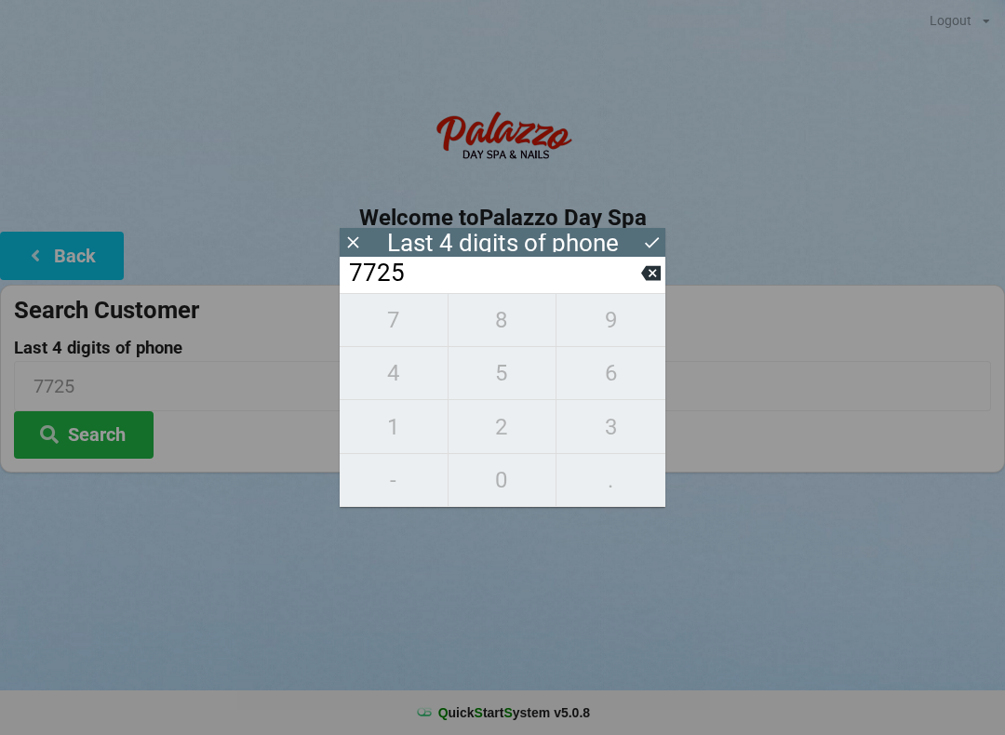
click at [599, 325] on div "7 8 9 4 5 6 1 2 3 - 0 ." at bounding box center [503, 400] width 326 height 214
click at [645, 275] on icon at bounding box center [651, 273] width 20 height 15
click at [647, 276] on icon at bounding box center [651, 273] width 20 height 15
click at [639, 282] on input "77__" at bounding box center [494, 274] width 294 height 30
click at [637, 282] on input "77__" at bounding box center [494, 274] width 294 height 30
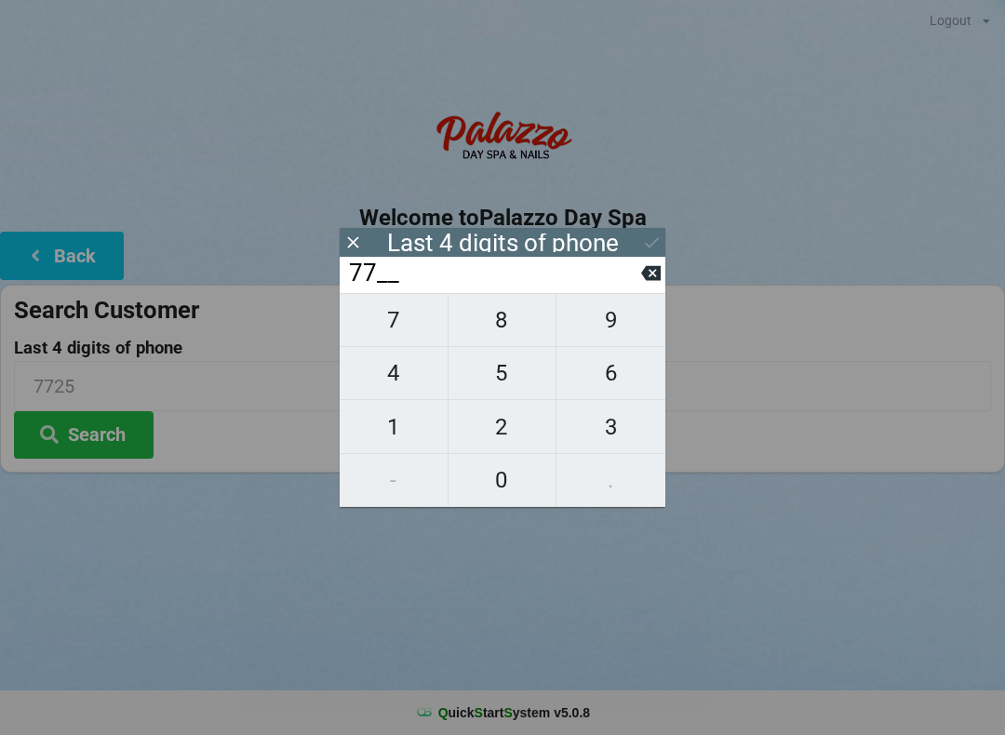
click at [638, 276] on input "77__" at bounding box center [494, 274] width 294 height 30
click at [644, 271] on icon at bounding box center [651, 273] width 20 height 20
click at [639, 276] on input "7___" at bounding box center [494, 274] width 294 height 30
click at [633, 277] on input "7___" at bounding box center [494, 274] width 294 height 30
click at [647, 276] on icon at bounding box center [651, 273] width 20 height 15
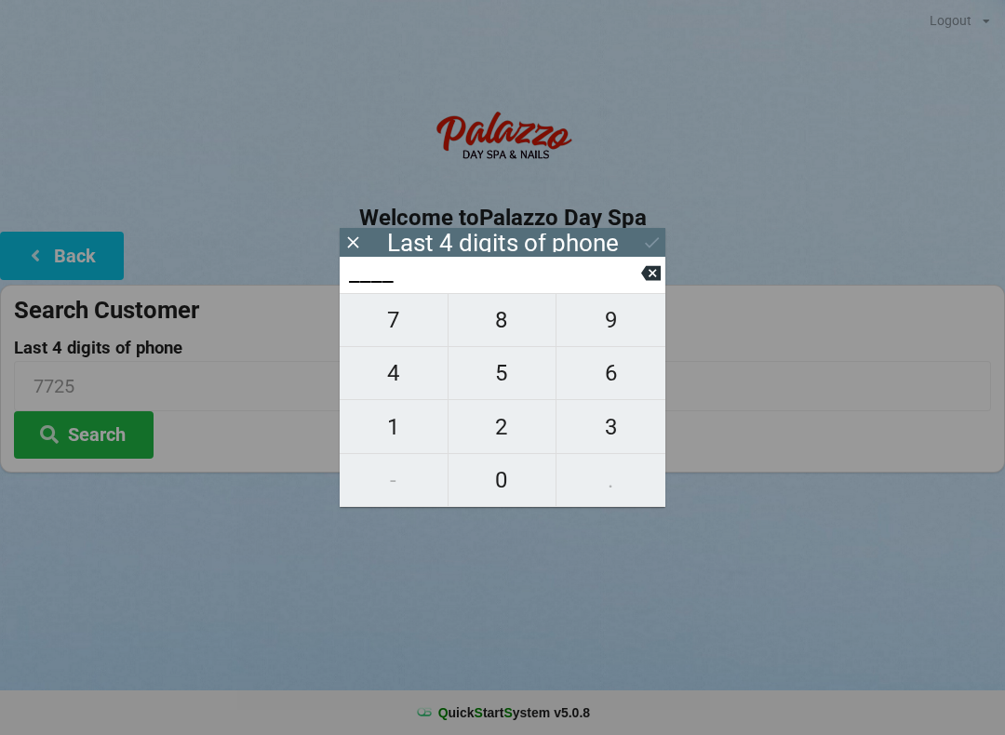
click at [529, 325] on span "8" at bounding box center [503, 320] width 108 height 39
type input "8___"
click at [523, 476] on span "0" at bounding box center [503, 480] width 108 height 39
type input "80__"
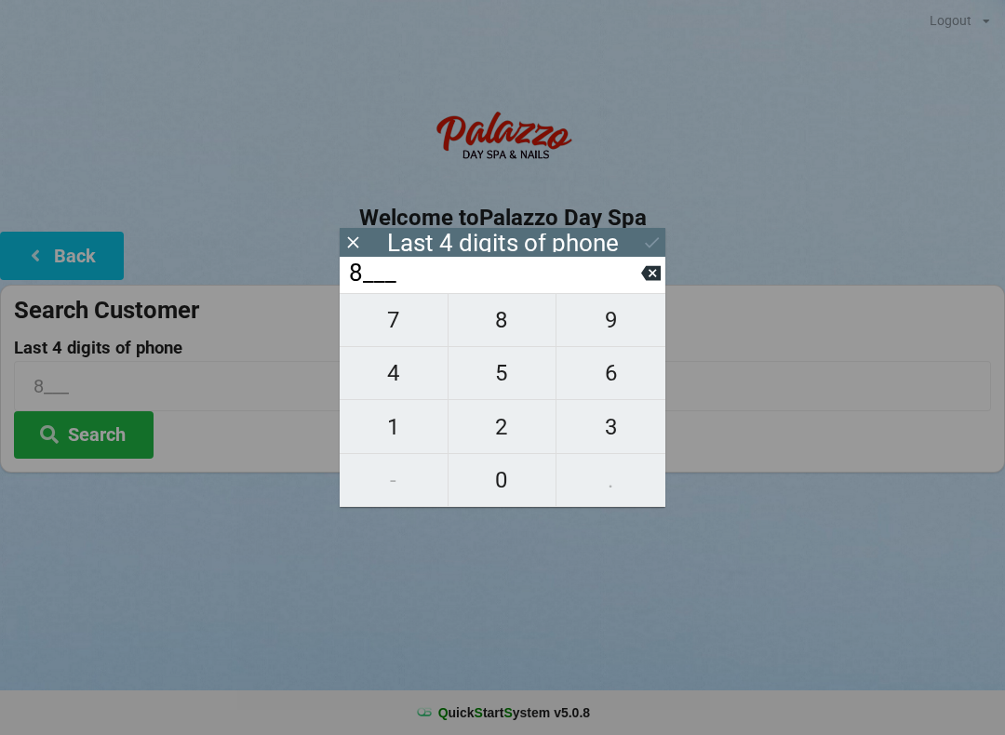
type input "80__"
click at [385, 378] on span "4" at bounding box center [394, 373] width 108 height 39
type input "804_"
click at [617, 326] on span "9" at bounding box center [611, 320] width 109 height 39
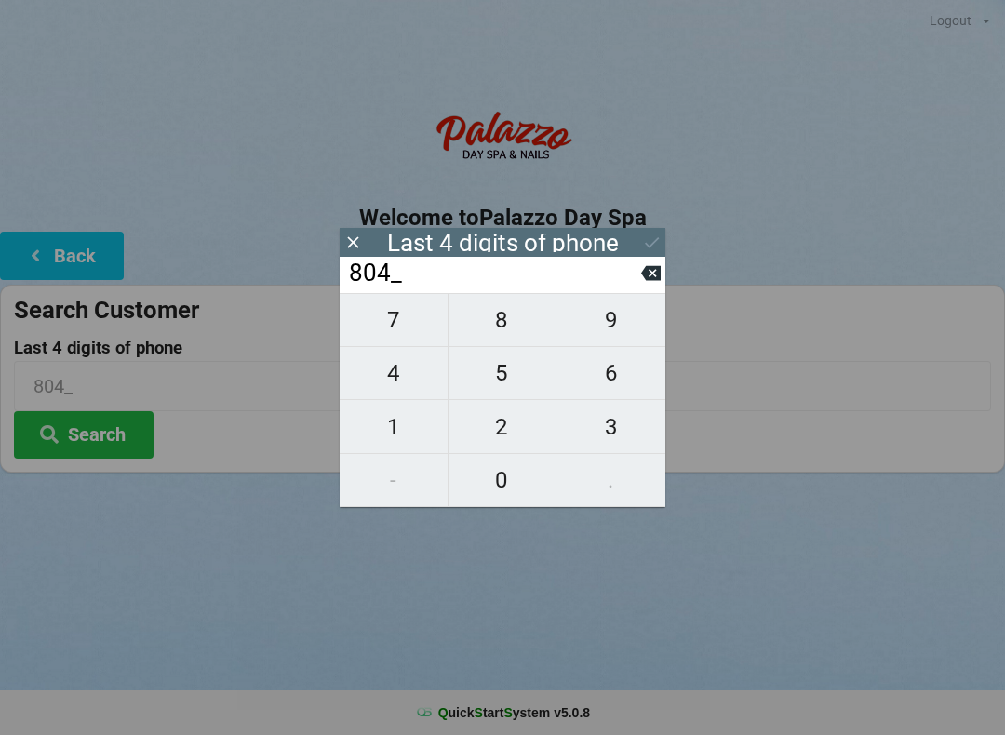
type input "8049"
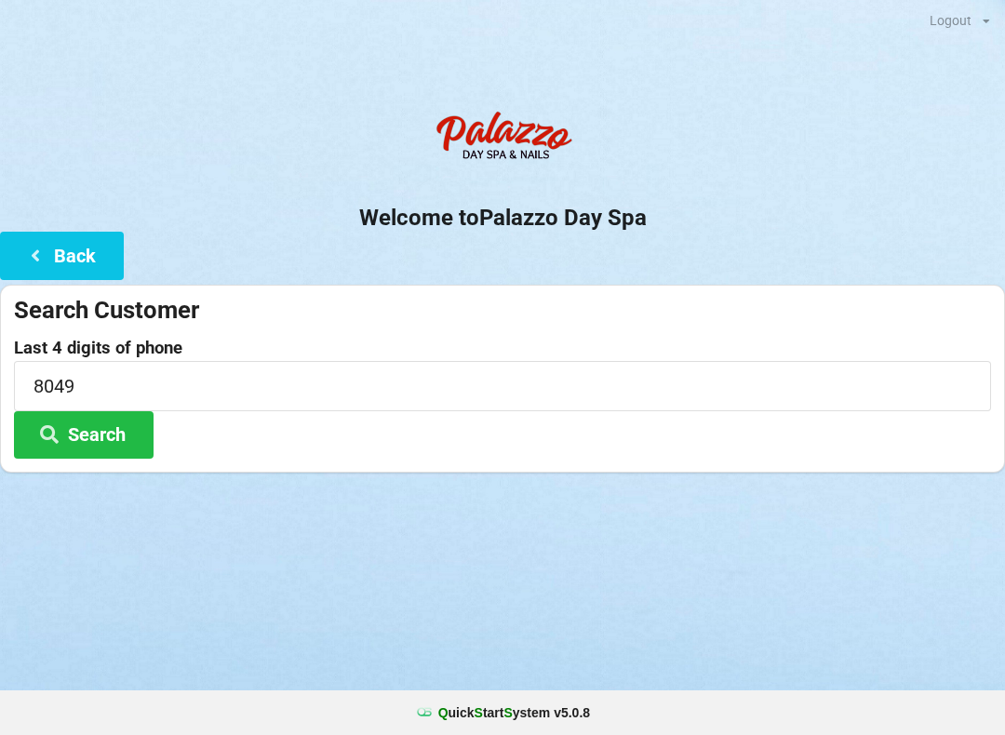
click at [857, 223] on h2 "Welcome to [GEOGRAPHIC_DATA]" at bounding box center [502, 218] width 1005 height 29
click at [122, 441] on button "Search" at bounding box center [84, 434] width 140 height 47
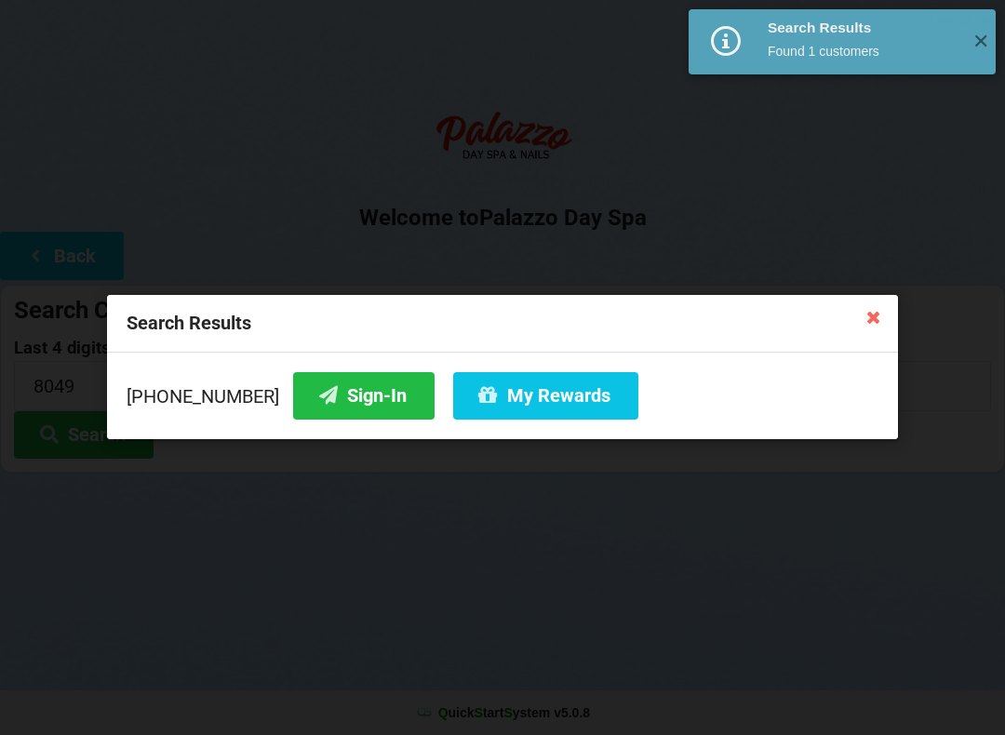
click at [338, 401] on button "Sign-In" at bounding box center [363, 395] width 141 height 47
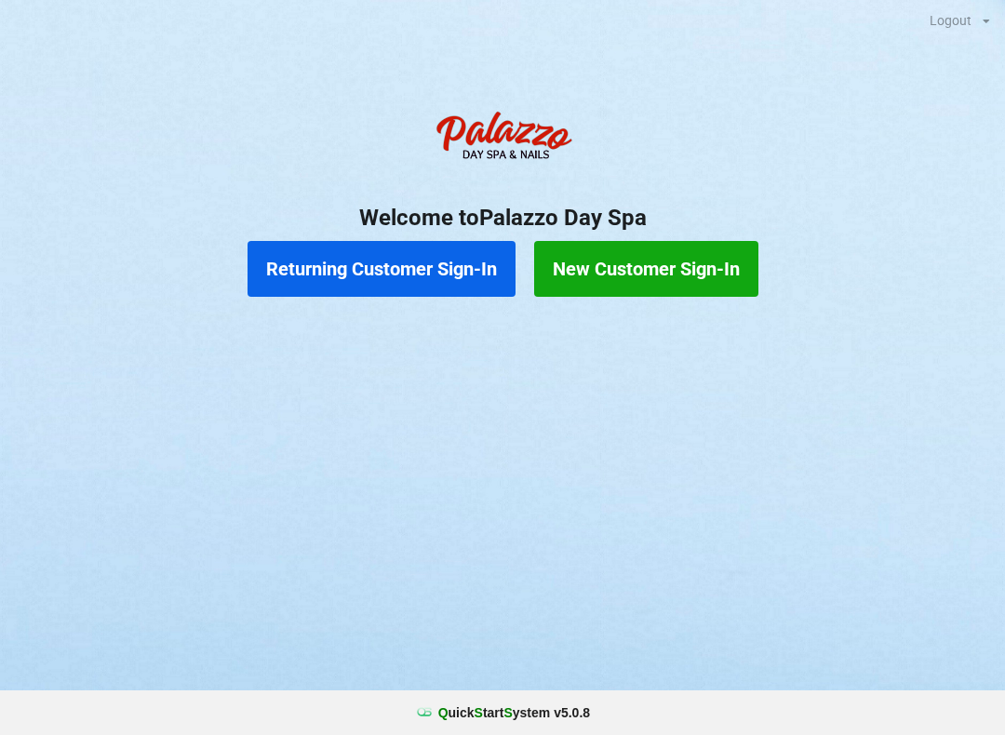
click at [664, 262] on button "New Customer Sign-In" at bounding box center [646, 269] width 224 height 56
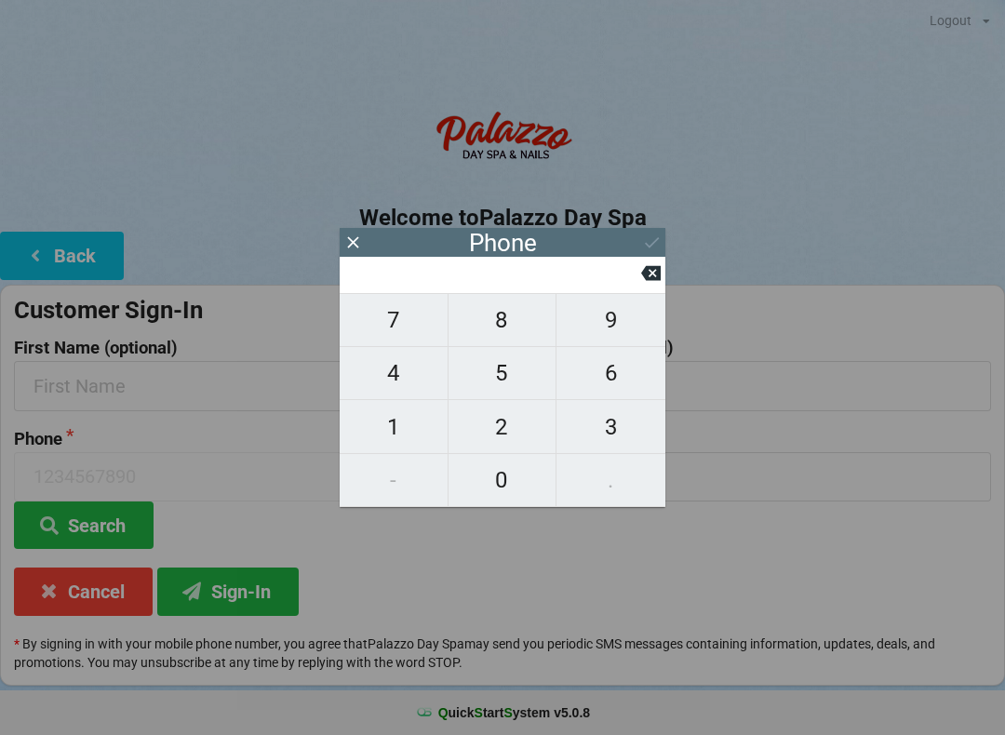
click at [597, 424] on span "3" at bounding box center [611, 427] width 109 height 39
type input "3"
click at [496, 418] on span "2" at bounding box center [503, 427] width 108 height 39
type input "32"
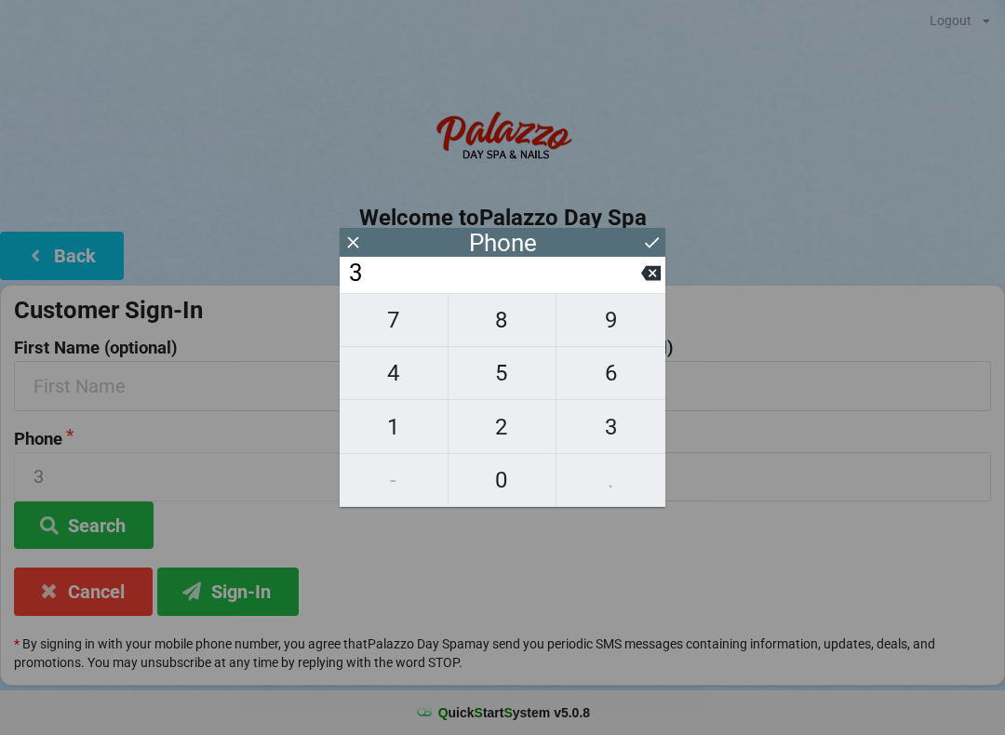
type input "32"
click at [387, 418] on span "1" at bounding box center [394, 427] width 108 height 39
type input "321"
click at [394, 362] on span "4" at bounding box center [394, 373] width 108 height 39
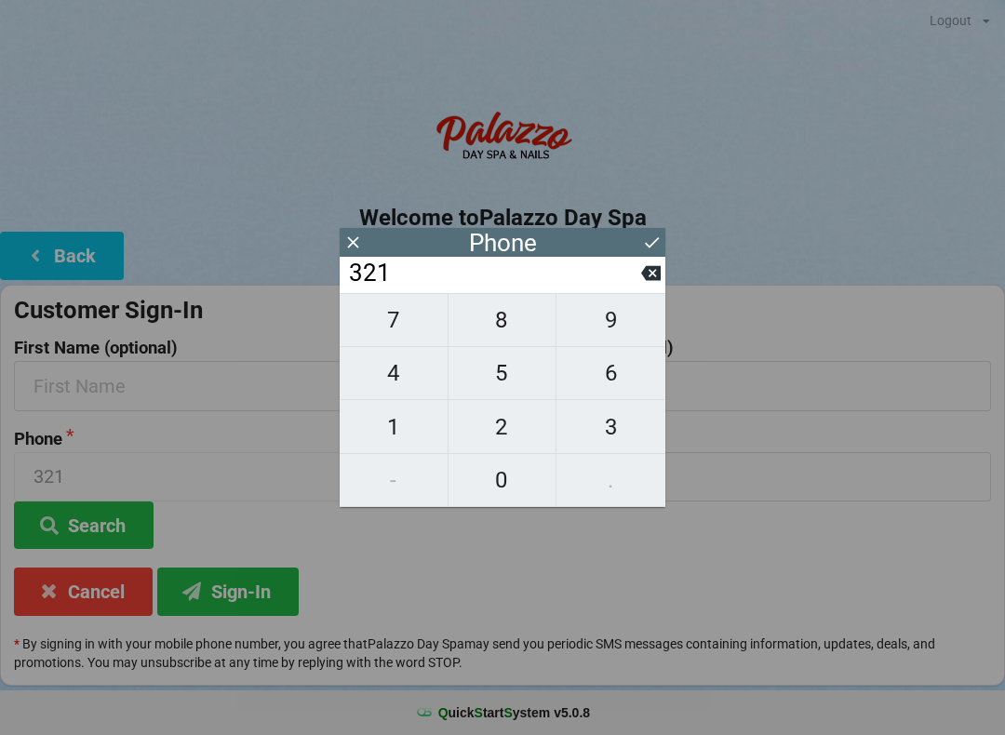
type input "3214"
click at [597, 317] on span "9" at bounding box center [611, 320] width 109 height 39
type input "32149"
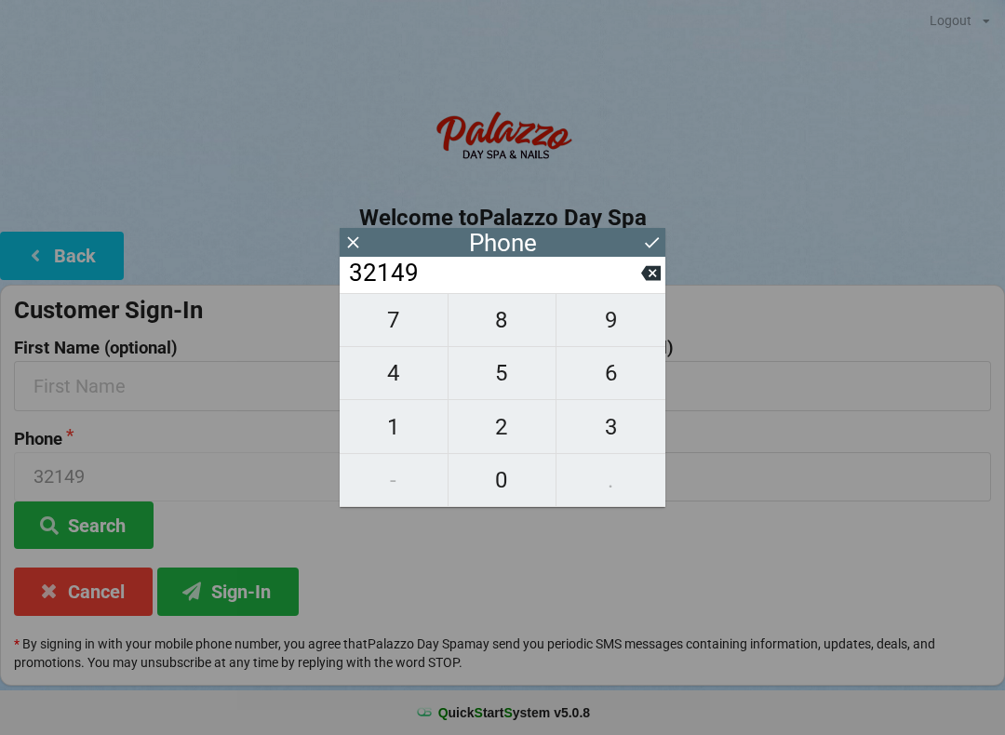
click at [505, 407] on button "2" at bounding box center [503, 426] width 109 height 53
type input "321492"
click at [405, 316] on span "7" at bounding box center [394, 320] width 108 height 39
type input "3214927"
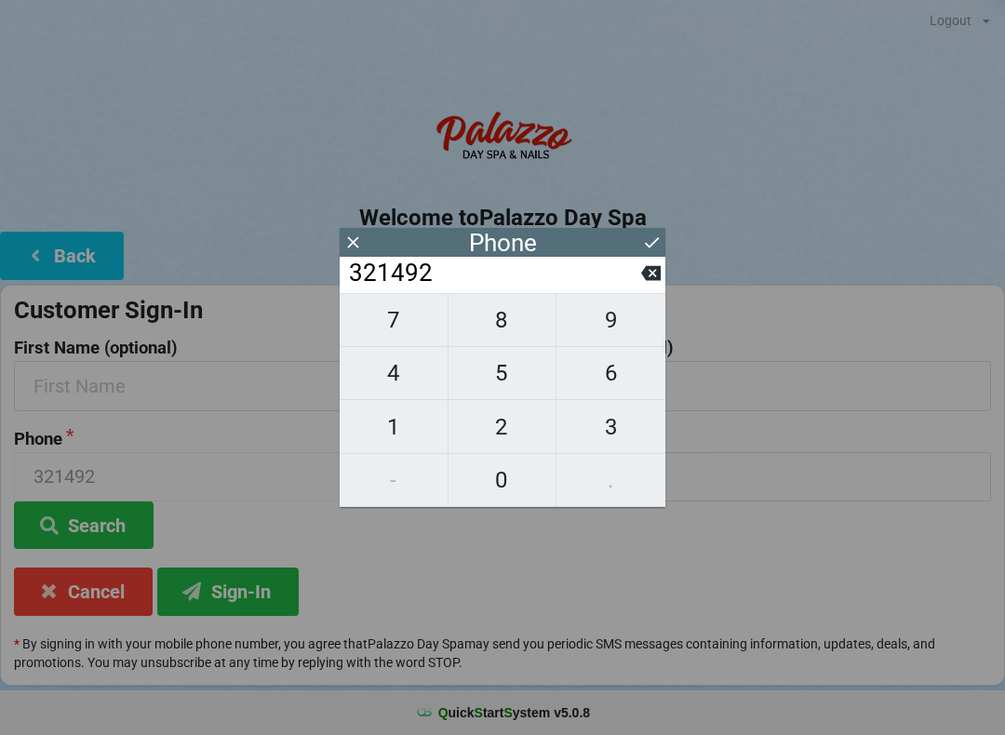
type input "3214927"
click at [397, 407] on button "1" at bounding box center [394, 426] width 109 height 53
type input "32149271"
click at [490, 472] on span "0" at bounding box center [503, 480] width 108 height 39
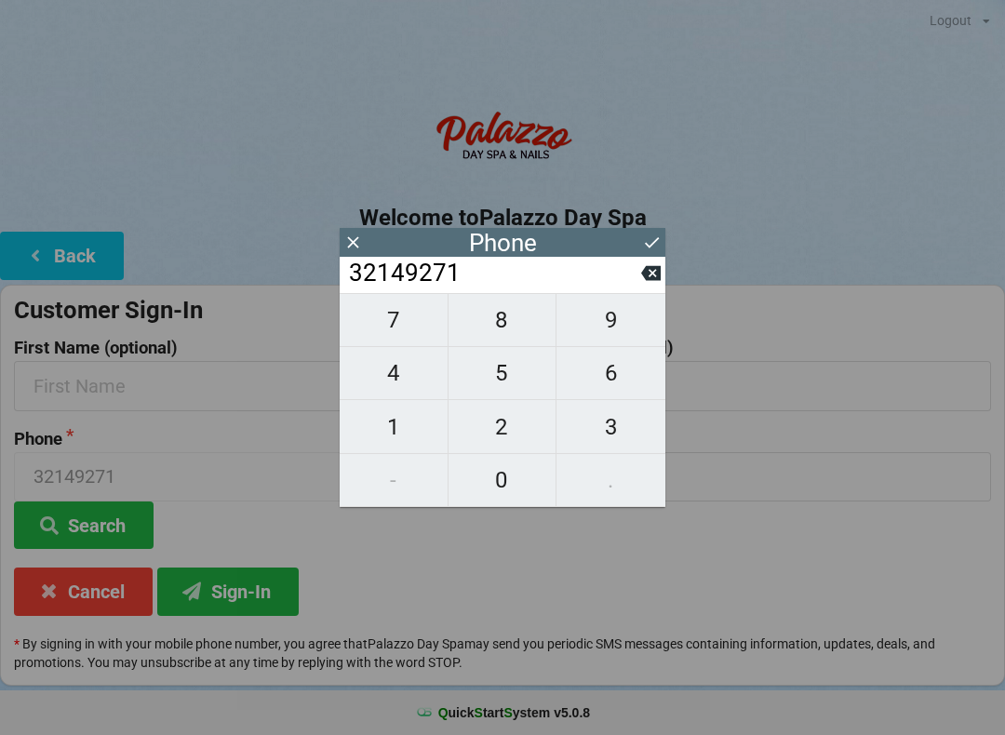
type input "321492710"
click at [486, 478] on span "0" at bounding box center [503, 480] width 108 height 39
type input "3214927100"
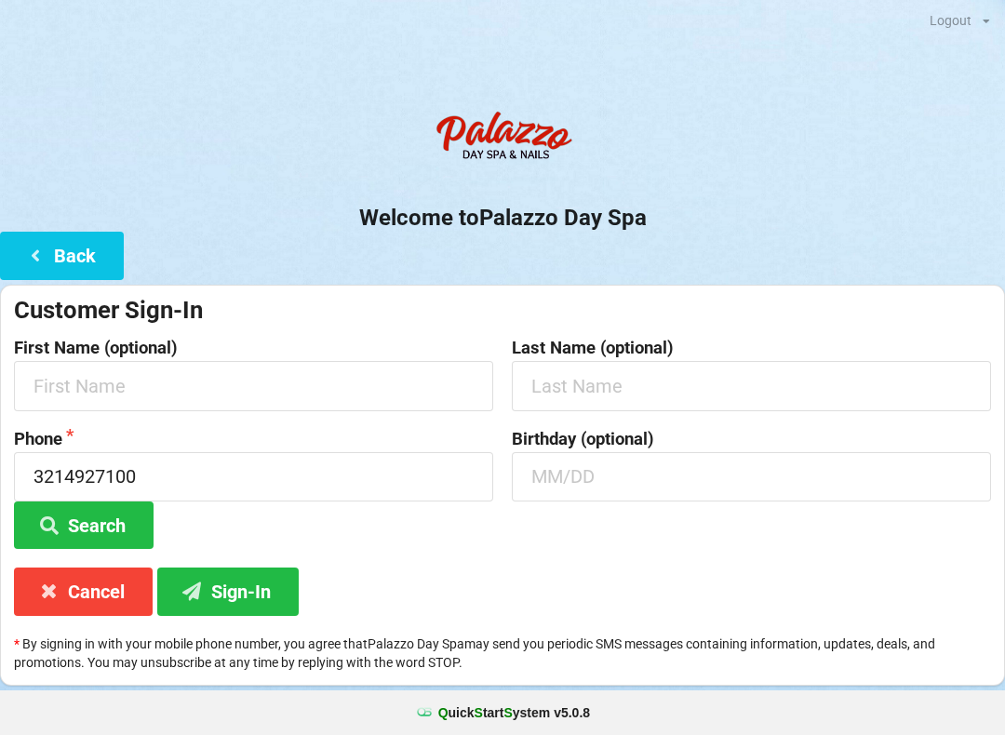
click at [644, 228] on h2 "Welcome to [GEOGRAPHIC_DATA]" at bounding box center [502, 218] width 1005 height 29
click at [387, 369] on input "text" at bounding box center [253, 385] width 479 height 49
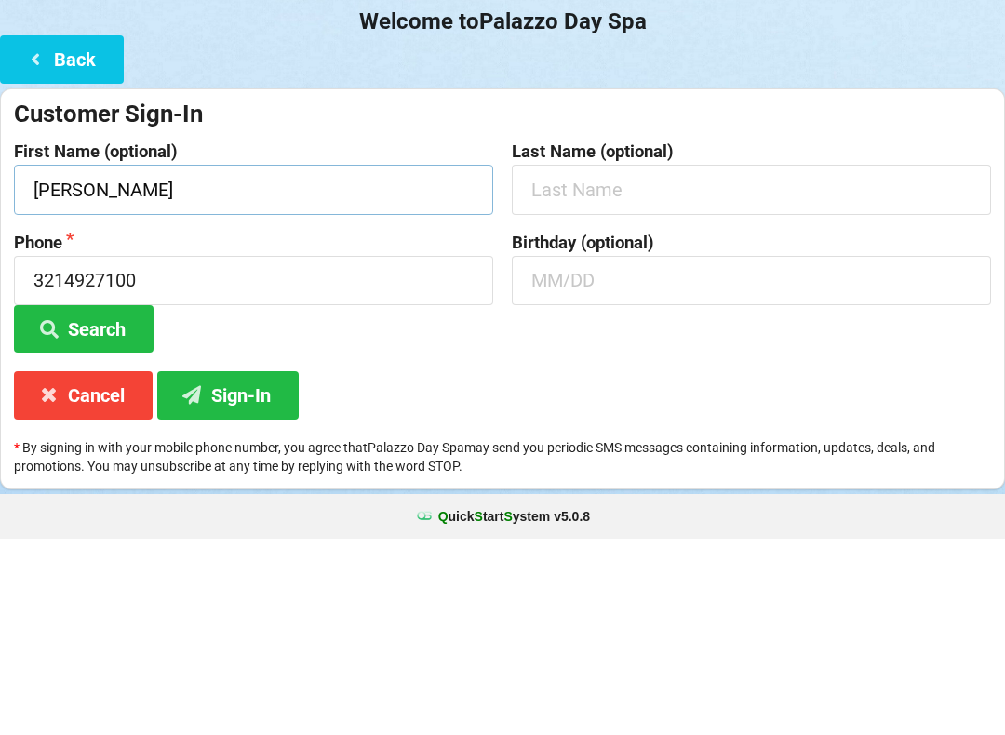
type input "[PERSON_NAME]"
click at [720, 361] on input "text" at bounding box center [751, 385] width 479 height 49
type input "[PERSON_NAME]"
click at [695, 452] on input "text" at bounding box center [751, 476] width 479 height 49
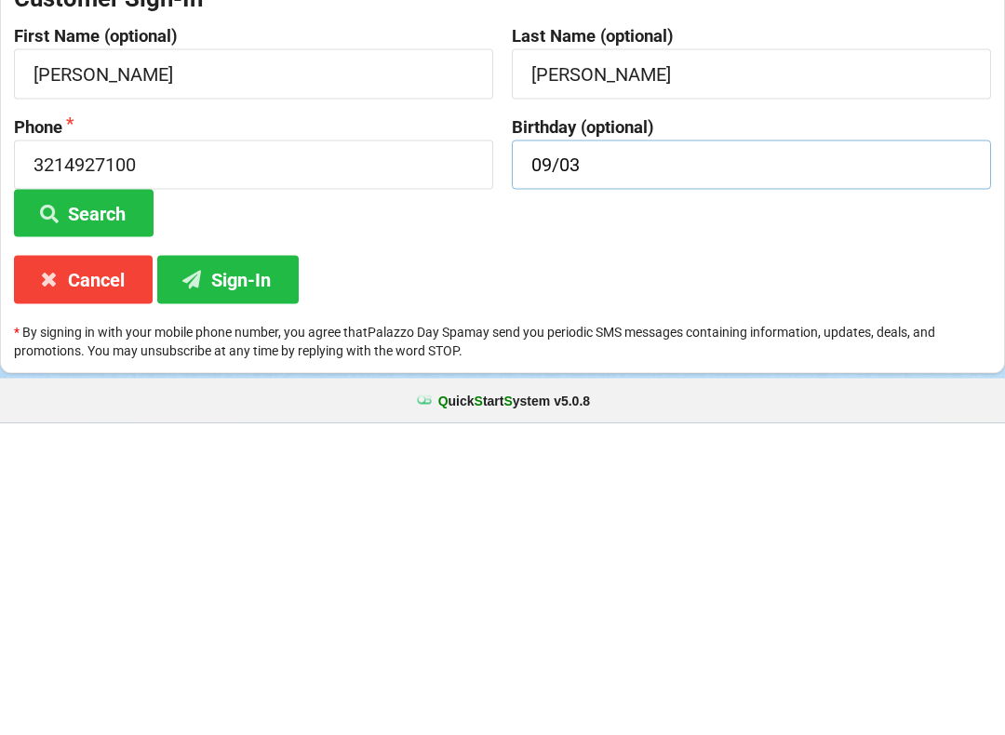
type input "09/03"
click at [119, 502] on button "Search" at bounding box center [84, 525] width 140 height 47
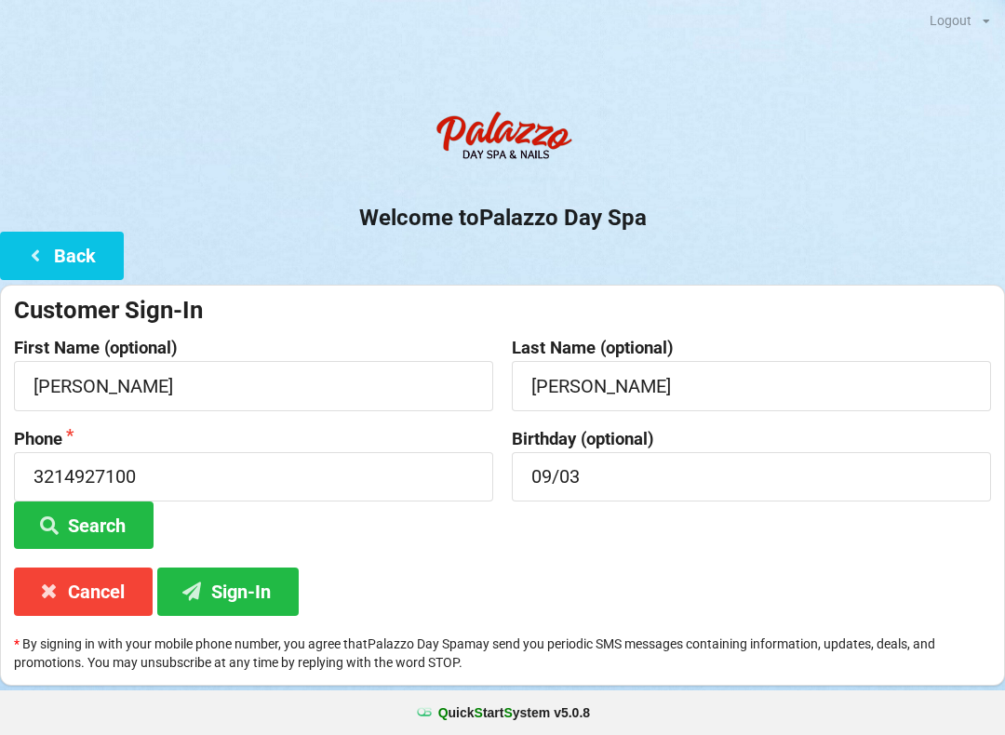
click at [253, 581] on button "Sign-In" at bounding box center [227, 591] width 141 height 47
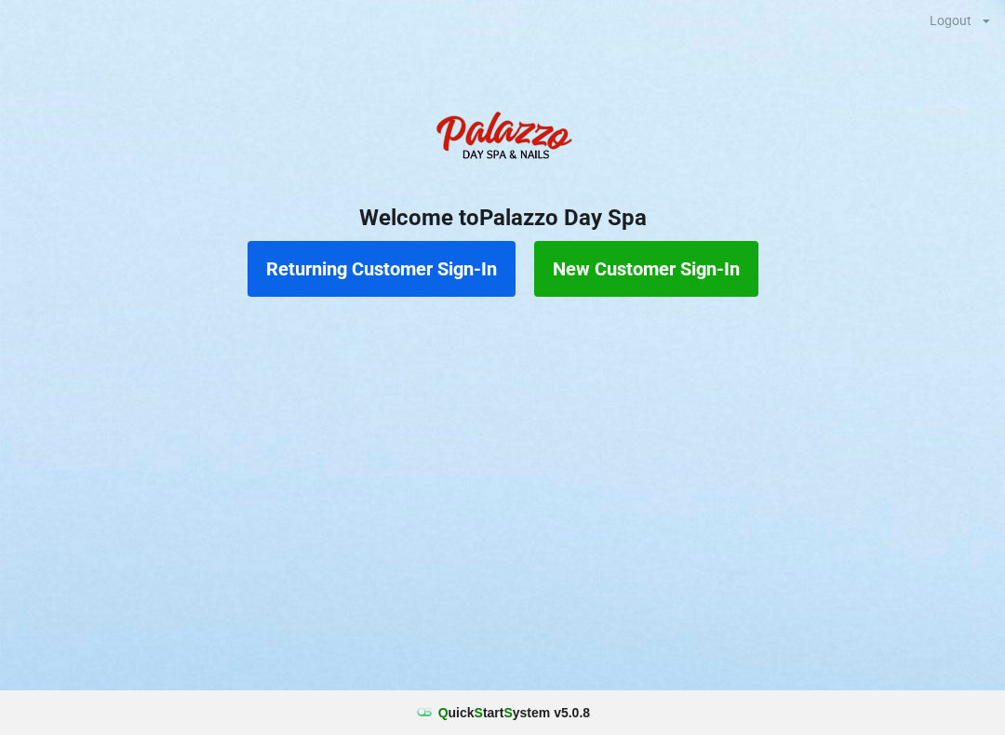
click at [451, 267] on button "Returning Customer Sign-In" at bounding box center [382, 269] width 268 height 56
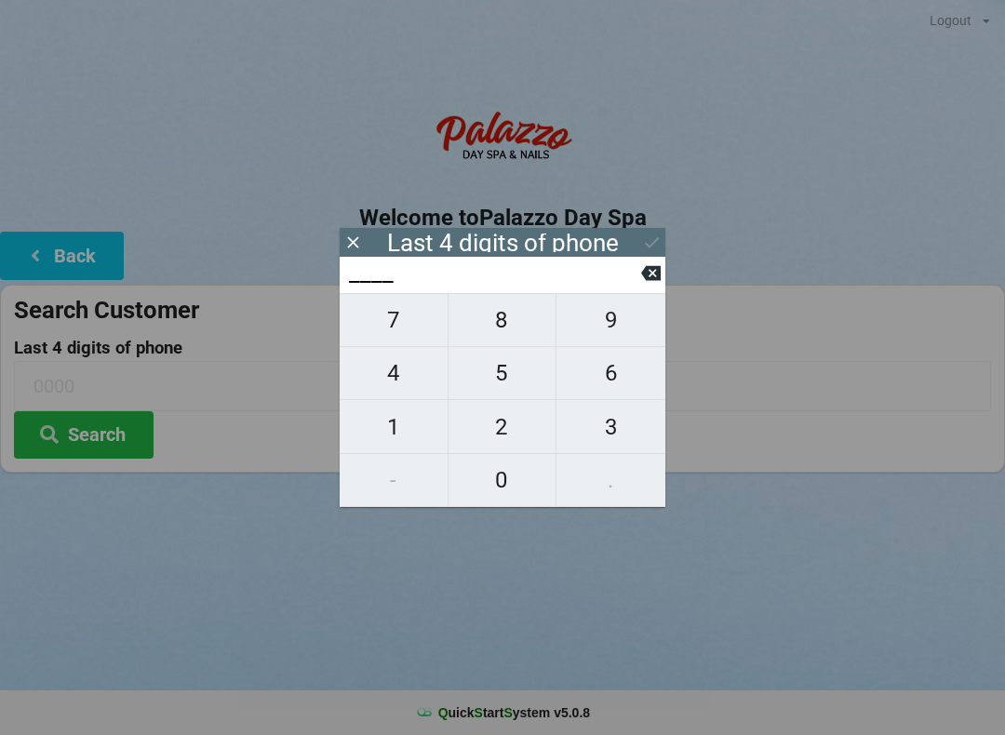
click at [407, 381] on span "4" at bounding box center [394, 373] width 108 height 39
type input "4___"
click at [516, 480] on span "0" at bounding box center [503, 480] width 108 height 39
type input "40__"
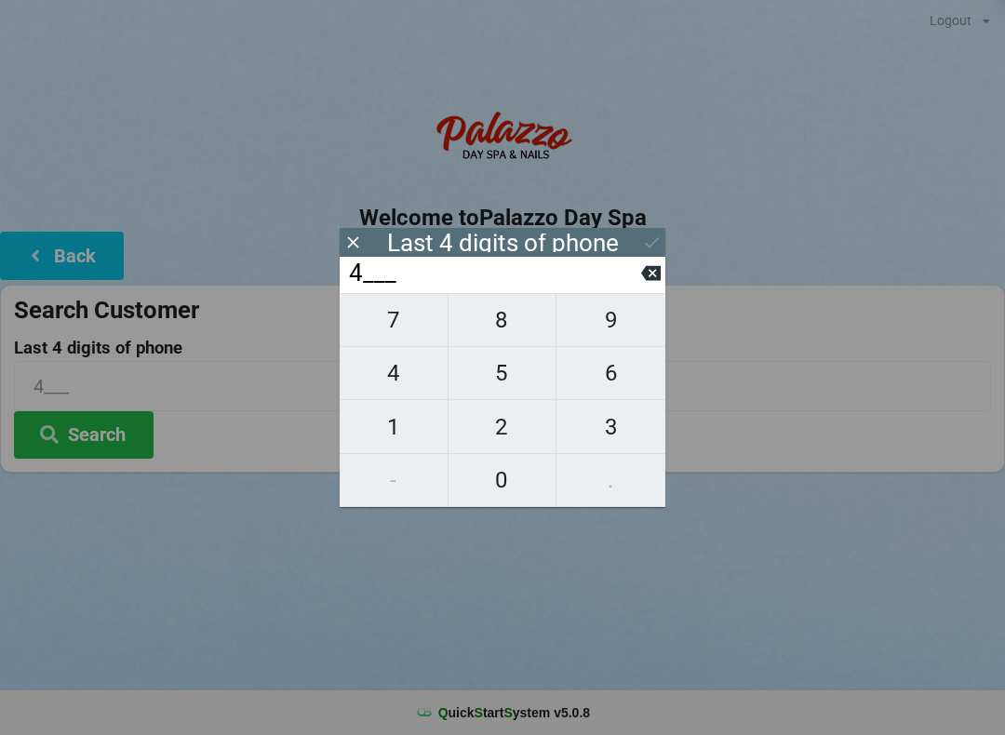
type input "40__"
click at [399, 332] on span "7" at bounding box center [394, 320] width 108 height 39
type input "407_"
click at [626, 427] on span "3" at bounding box center [611, 427] width 109 height 39
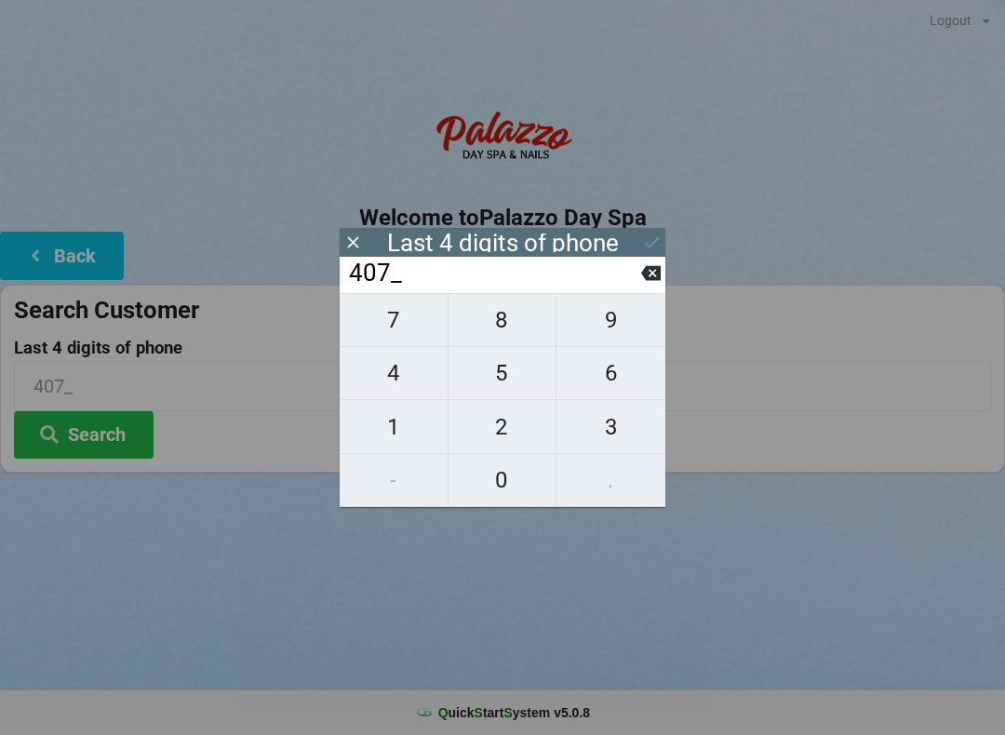
type input "4073"
click at [405, 342] on div "7 8 9 4 5 6 1 2 3 - 0 ." at bounding box center [503, 400] width 326 height 214
click at [647, 244] on icon at bounding box center [652, 242] width 14 height 11
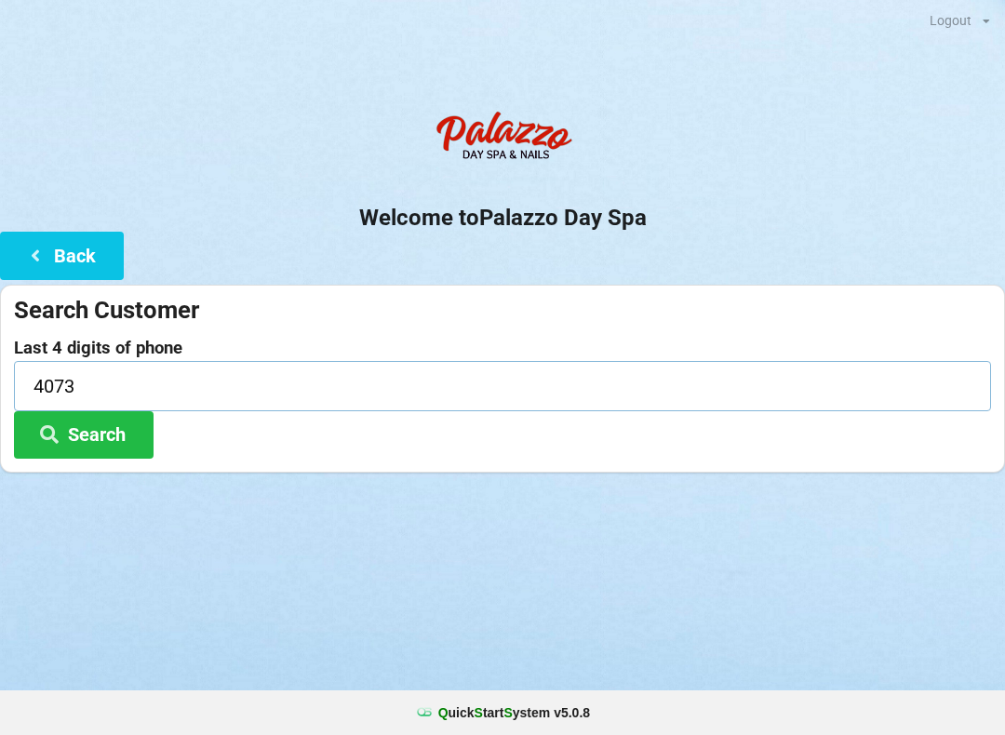
click at [214, 367] on input "4073" at bounding box center [502, 385] width 977 height 49
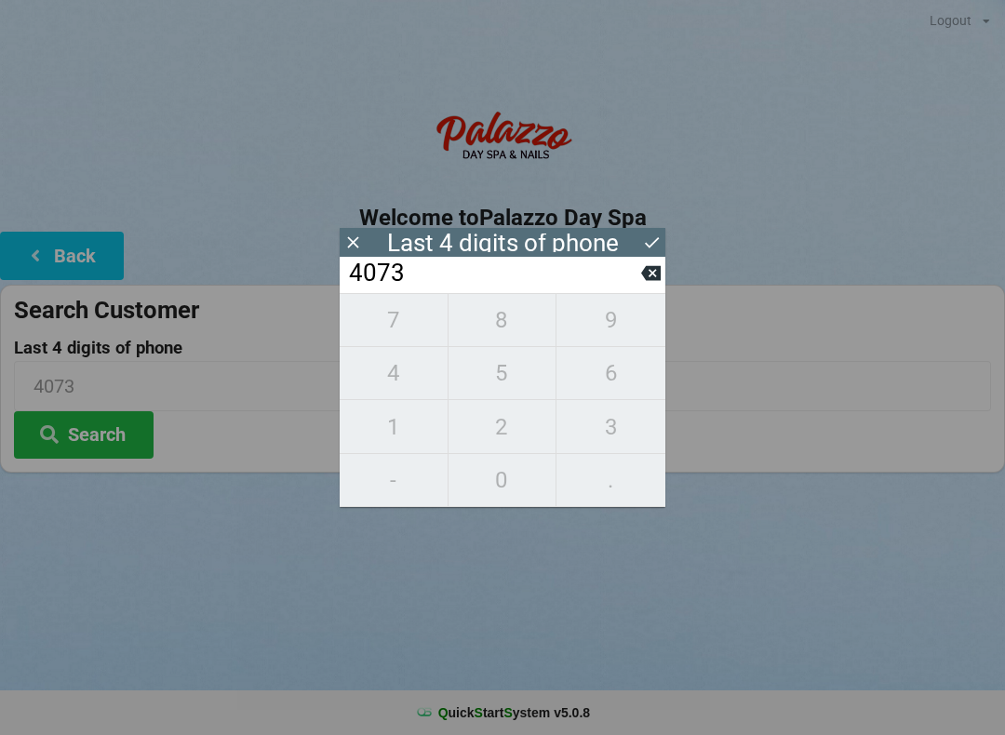
click at [657, 286] on button at bounding box center [651, 273] width 20 height 25
click at [657, 278] on icon at bounding box center [651, 273] width 20 height 15
type input "4___"
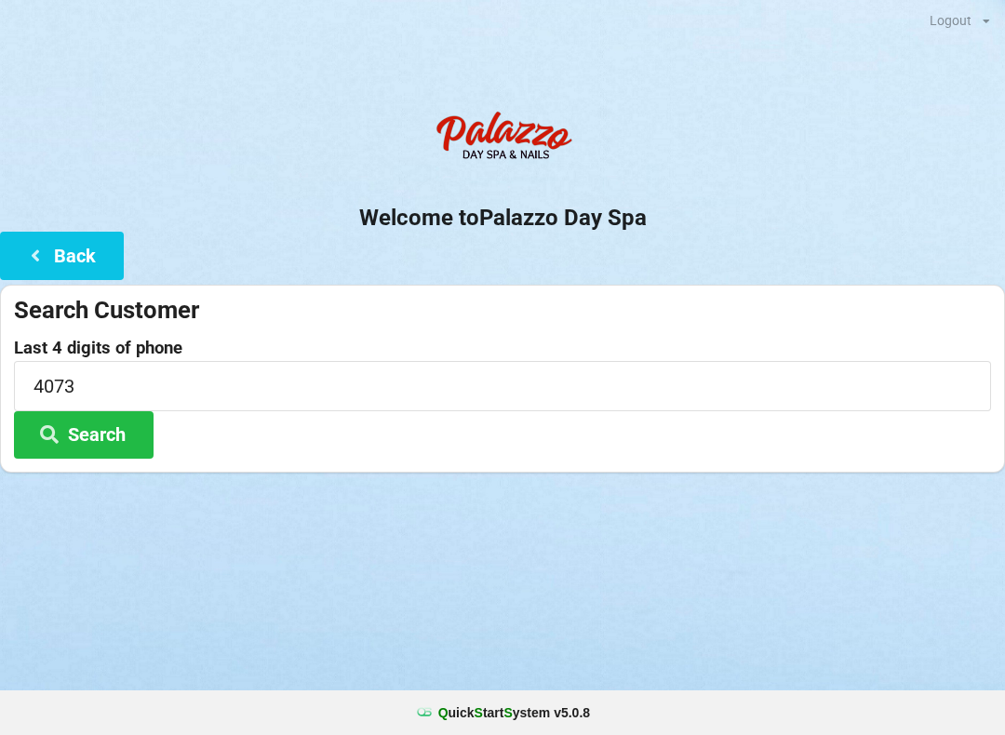
click at [668, 289] on div "Search Customer Last 4 digits of phone 4073 Search" at bounding box center [502, 379] width 1005 height 188
click at [382, 384] on input "4073" at bounding box center [502, 385] width 977 height 49
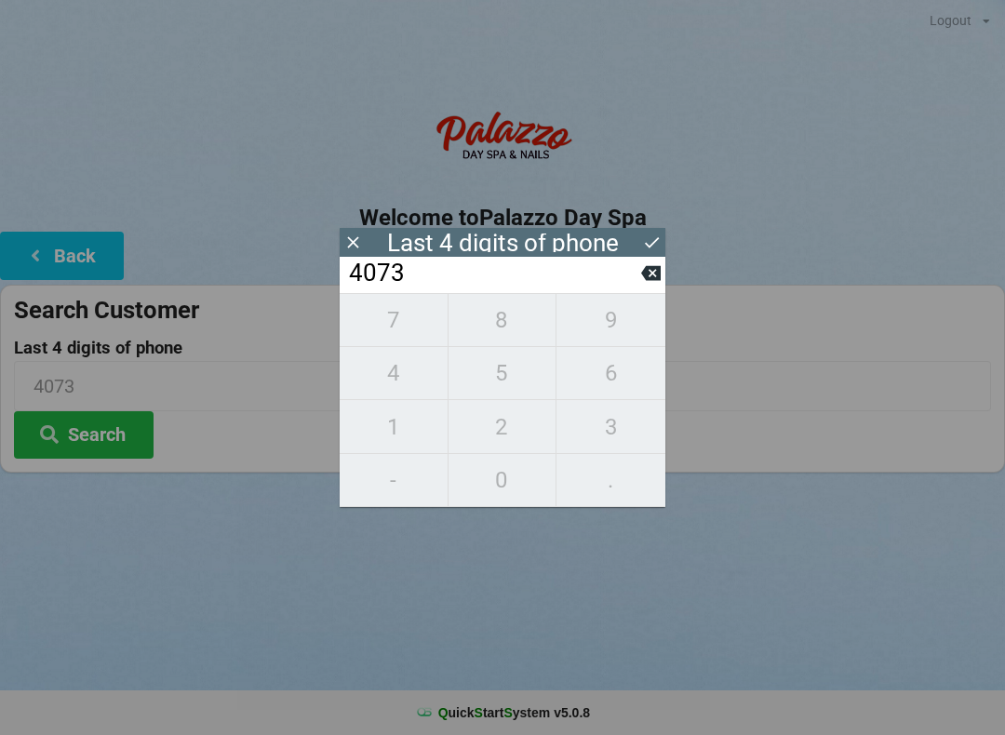
click at [642, 283] on icon at bounding box center [651, 273] width 20 height 20
click at [639, 280] on input "407_" at bounding box center [494, 274] width 294 height 30
click at [639, 285] on input "407_" at bounding box center [494, 274] width 294 height 30
click at [643, 278] on icon at bounding box center [651, 273] width 20 height 15
click at [650, 281] on icon at bounding box center [651, 273] width 20 height 15
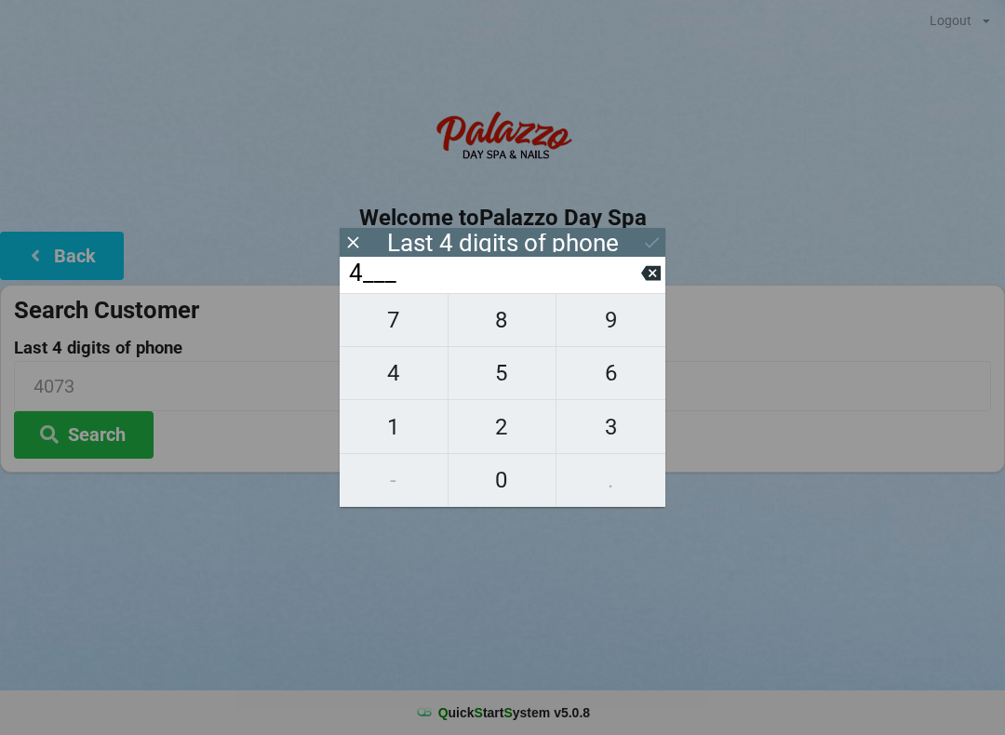
click at [648, 281] on icon at bounding box center [651, 273] width 20 height 15
type input "____"
click at [404, 384] on span "4" at bounding box center [394, 373] width 108 height 39
type input "4___"
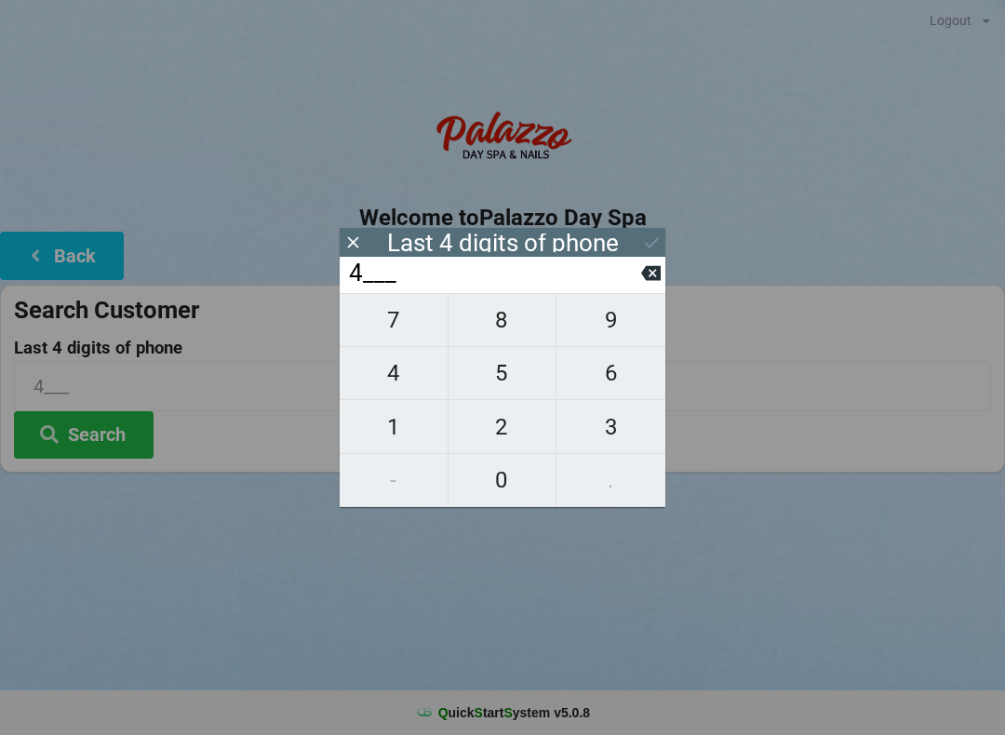
click at [614, 441] on span "3" at bounding box center [611, 427] width 109 height 39
type input "43__"
click at [516, 387] on span "5" at bounding box center [503, 373] width 108 height 39
type input "435_"
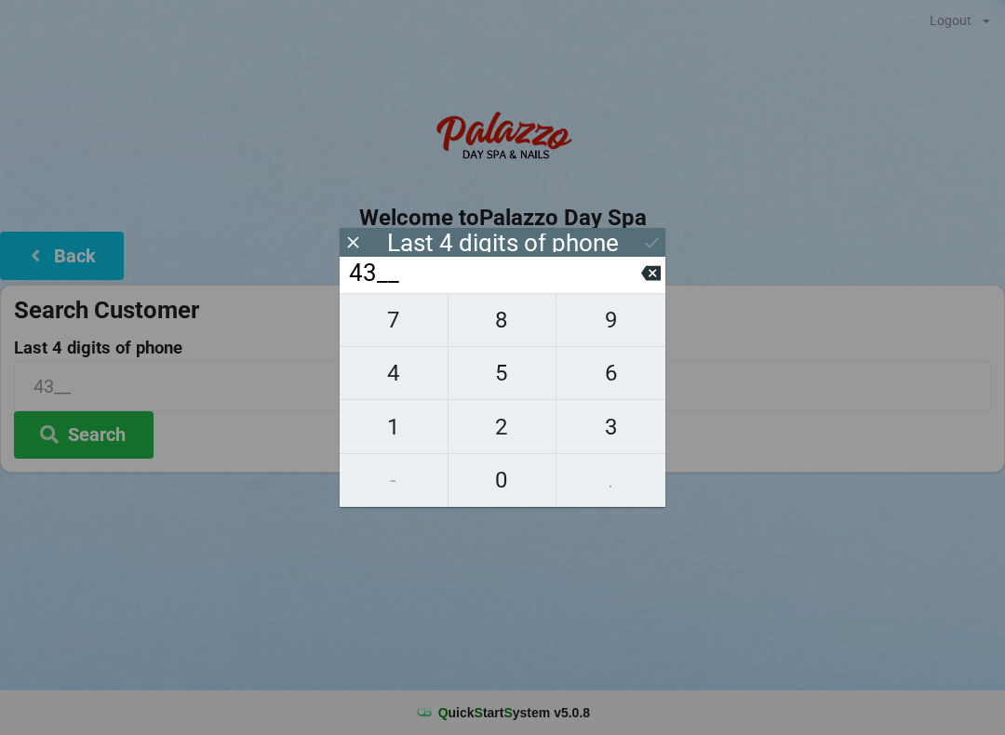
type input "435_"
click at [519, 435] on span "2" at bounding box center [503, 427] width 108 height 39
type input "4352"
click at [658, 244] on icon at bounding box center [652, 243] width 20 height 20
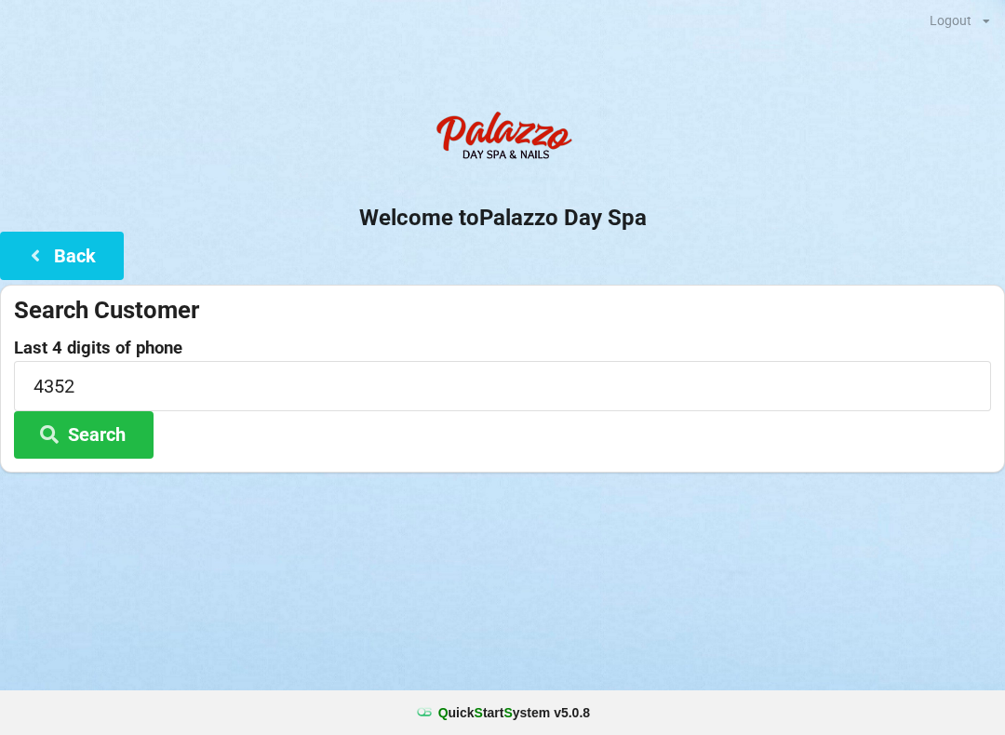
click at [115, 443] on button "Search" at bounding box center [84, 434] width 140 height 47
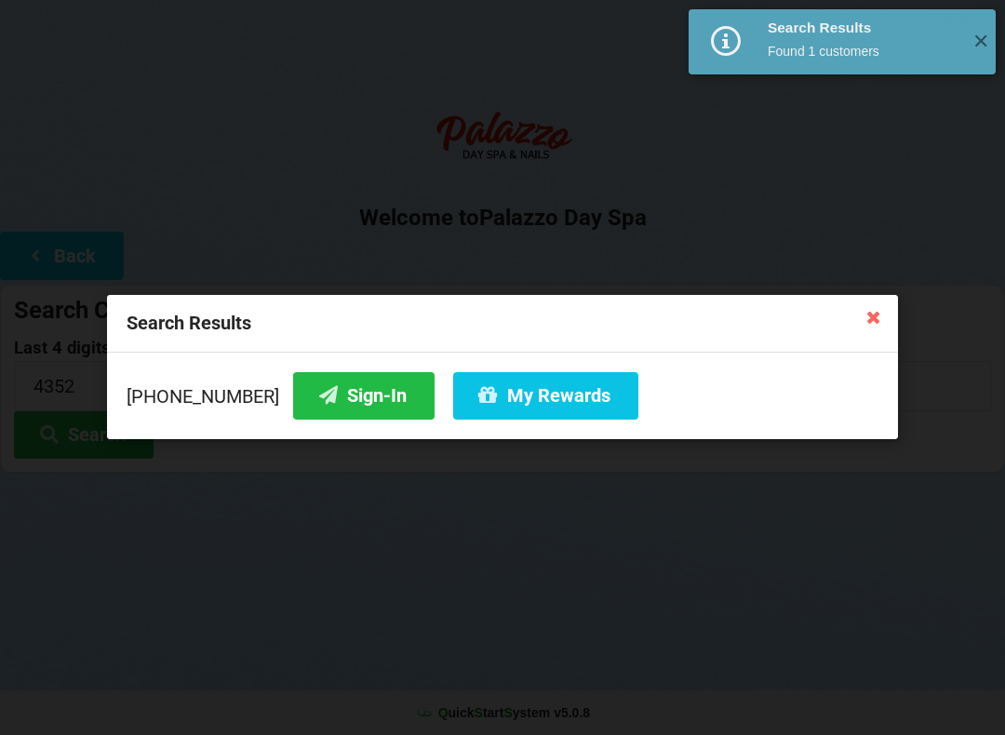
click at [359, 384] on button "Sign-In" at bounding box center [363, 395] width 141 height 47
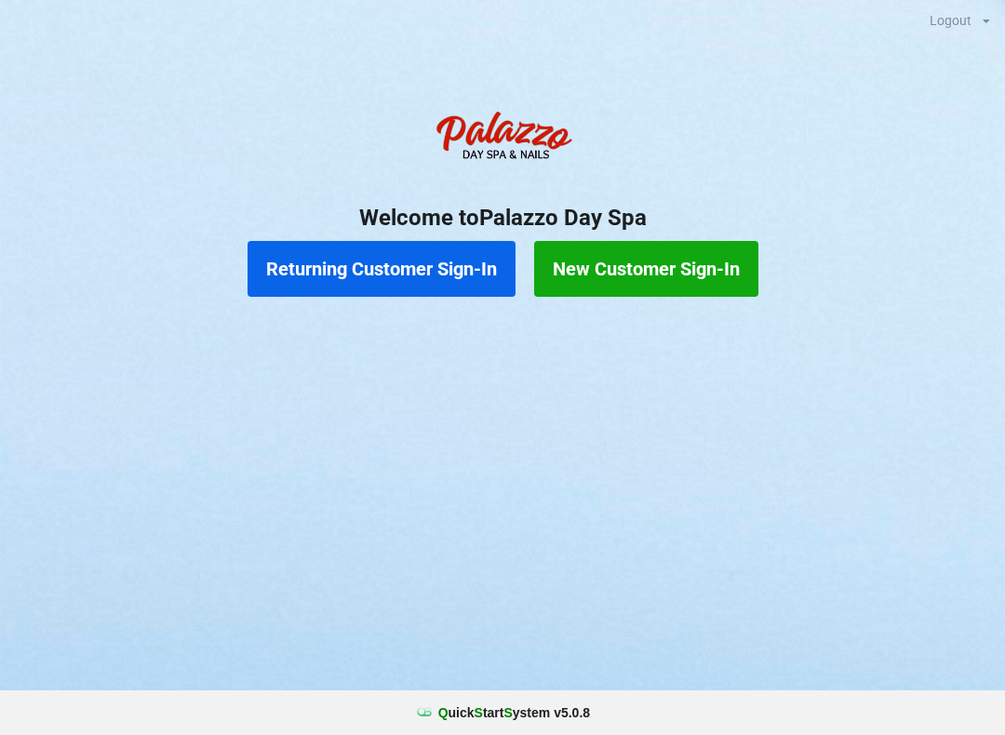
click at [424, 289] on button "Returning Customer Sign-In" at bounding box center [382, 269] width 268 height 56
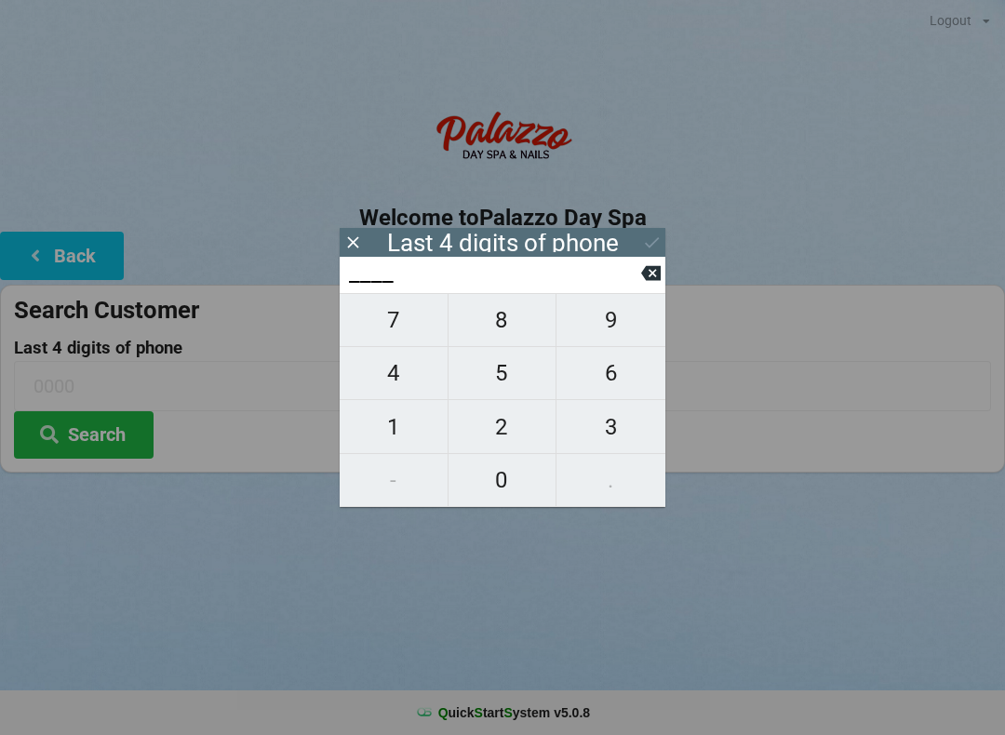
click at [510, 383] on span "5" at bounding box center [503, 373] width 108 height 39
type input "5___"
click at [605, 386] on span "6" at bounding box center [611, 373] width 109 height 39
type input "56__"
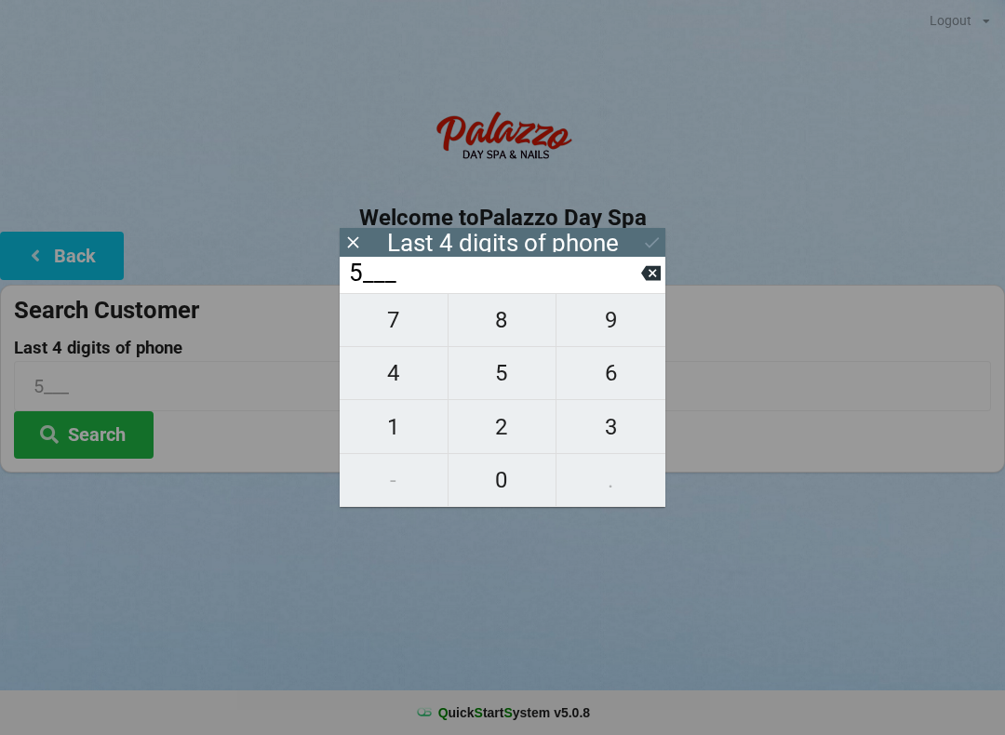
type input "56__"
click at [389, 437] on span "1" at bounding box center [394, 427] width 108 height 39
type input "561_"
click at [508, 364] on span "5" at bounding box center [503, 373] width 108 height 39
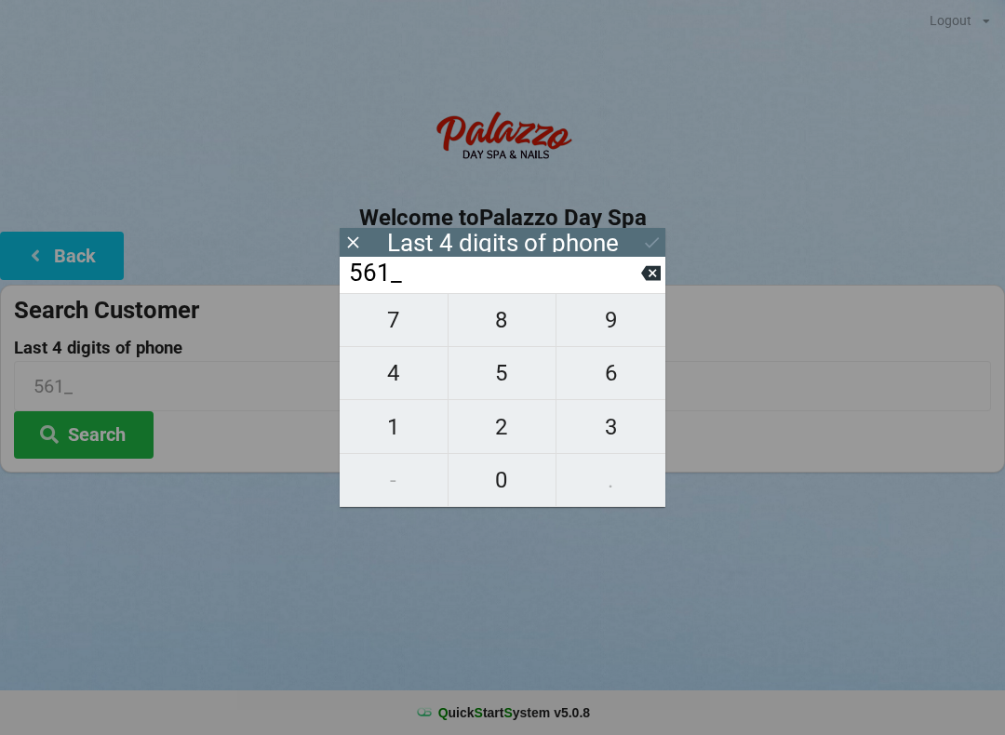
type input "5615"
click at [648, 236] on icon at bounding box center [652, 243] width 20 height 20
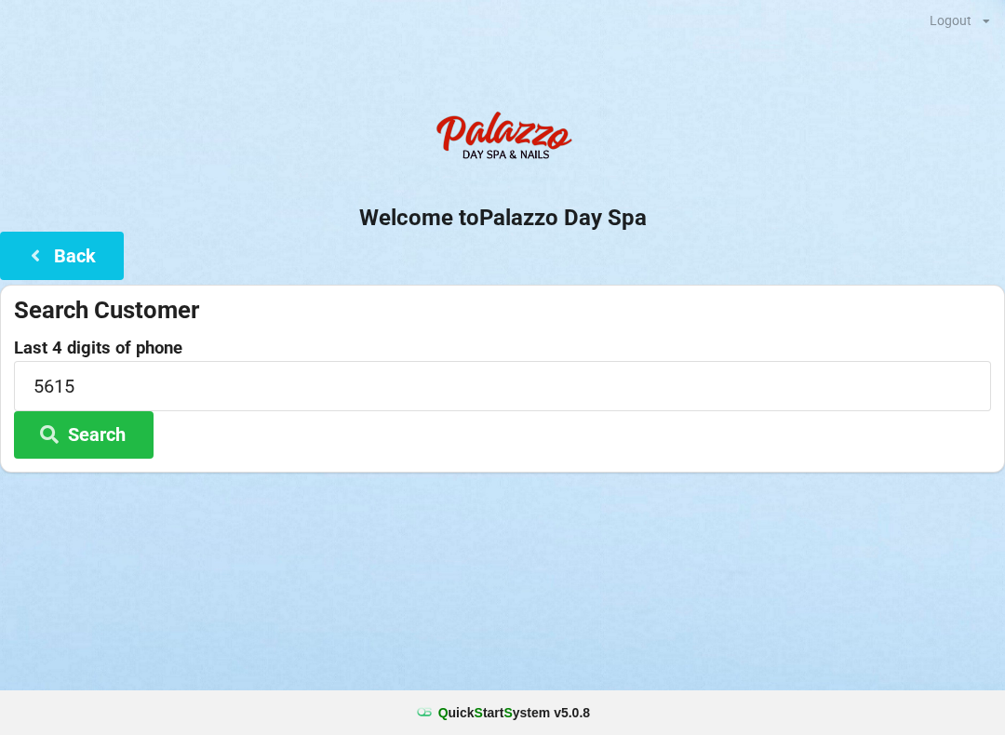
click at [127, 434] on button "Search" at bounding box center [84, 434] width 140 height 47
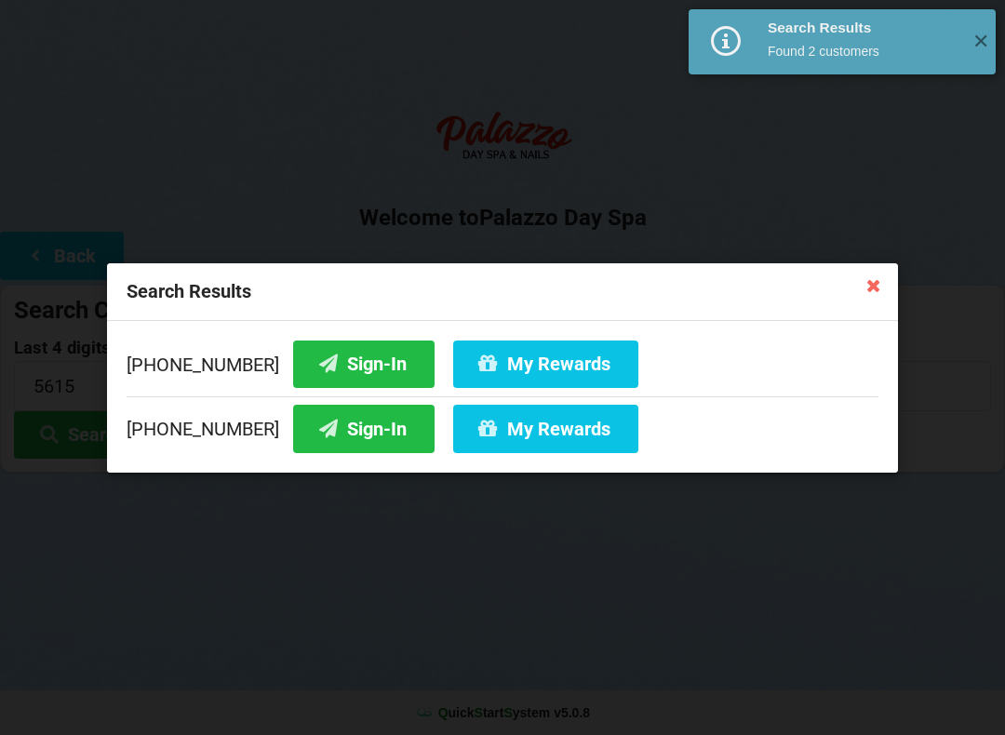
click at [358, 438] on button "Sign-In" at bounding box center [363, 428] width 141 height 47
